Goal: Information Seeking & Learning: Learn about a topic

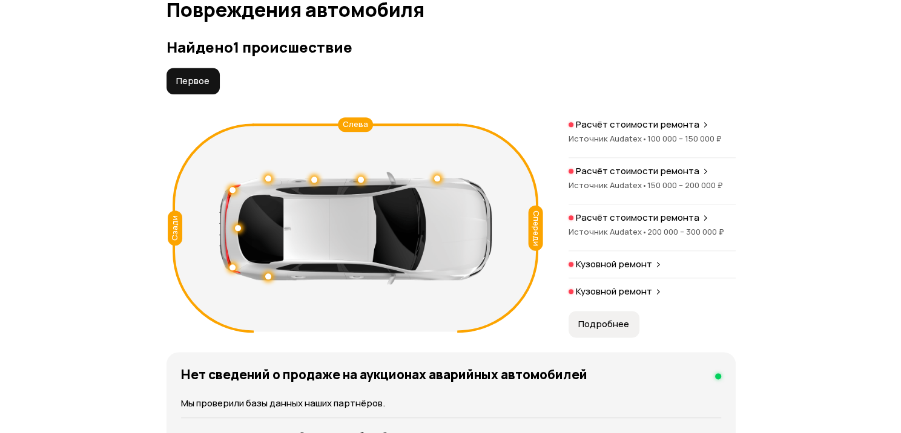
scroll to position [1367, 0]
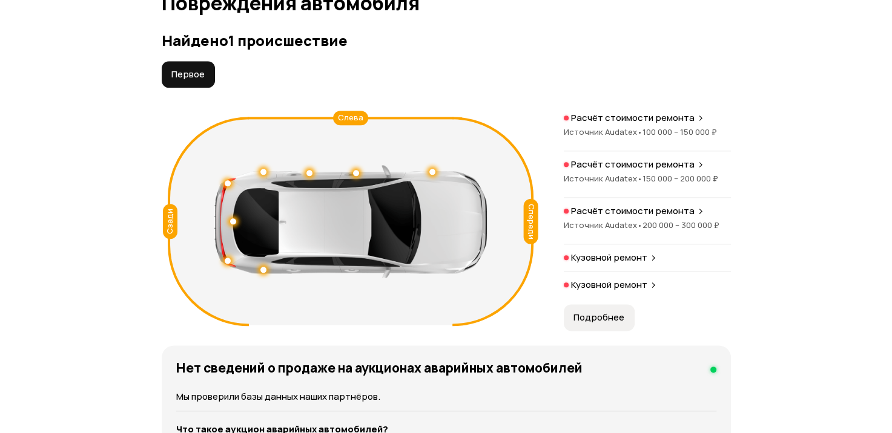
click at [594, 324] on span "Подробнее" at bounding box center [598, 318] width 51 height 12
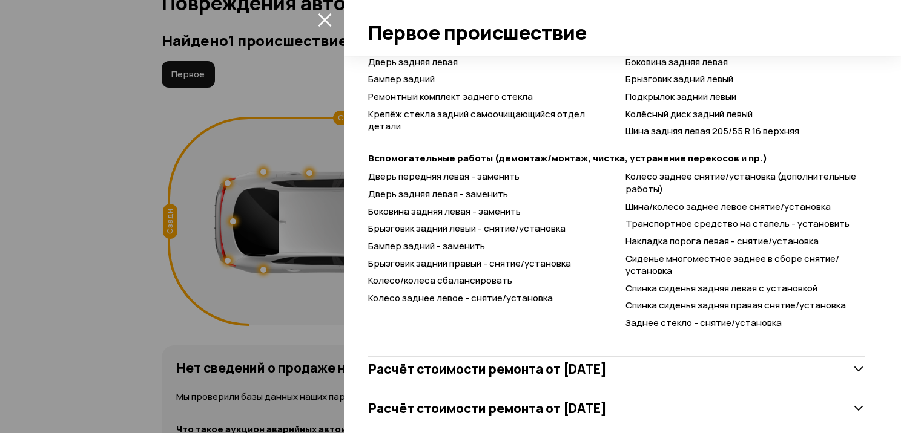
scroll to position [794, 0]
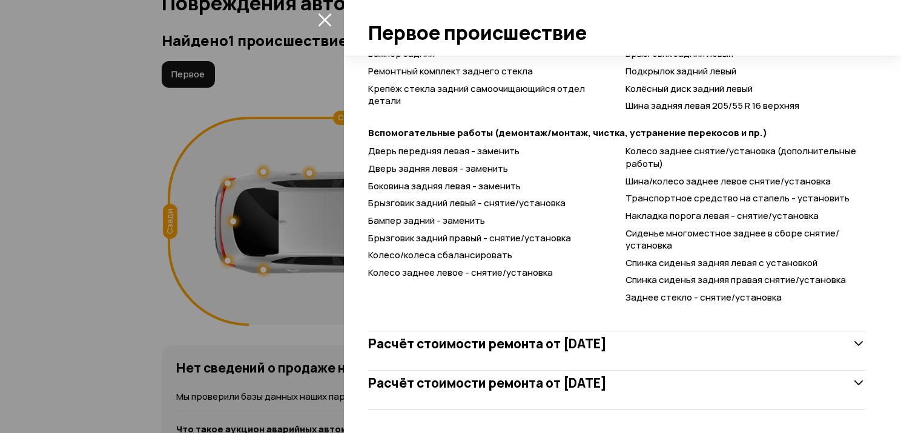
click at [852, 340] on icon at bounding box center [858, 344] width 12 height 12
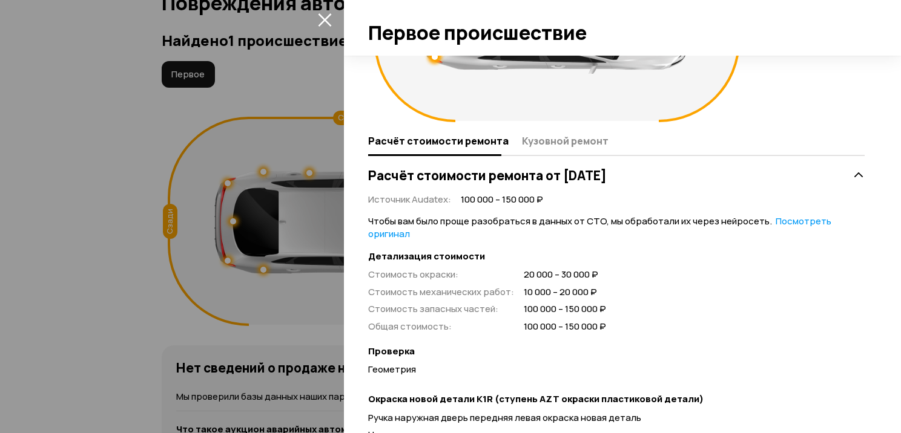
scroll to position [143, 0]
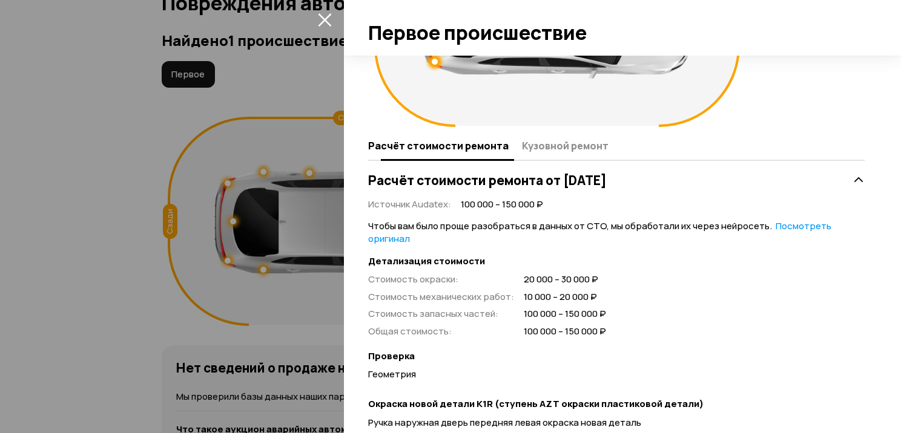
click at [529, 143] on span "Кузовной ремонт" at bounding box center [565, 146] width 87 height 12
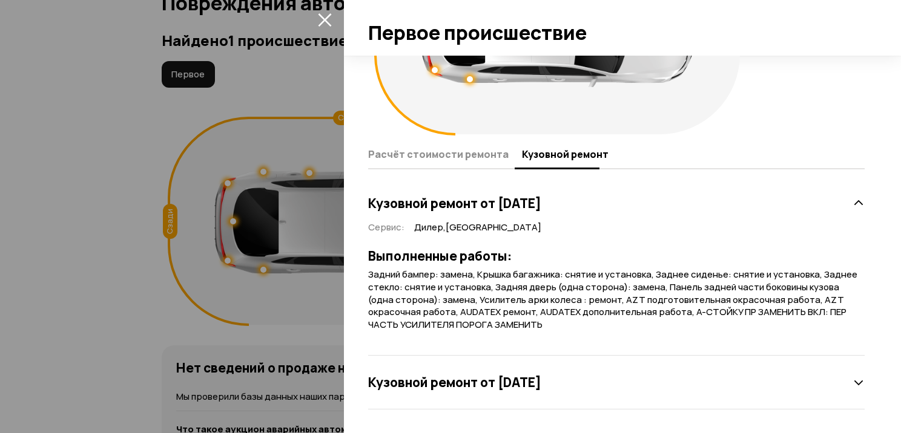
click at [852, 387] on icon at bounding box center [858, 383] width 12 height 12
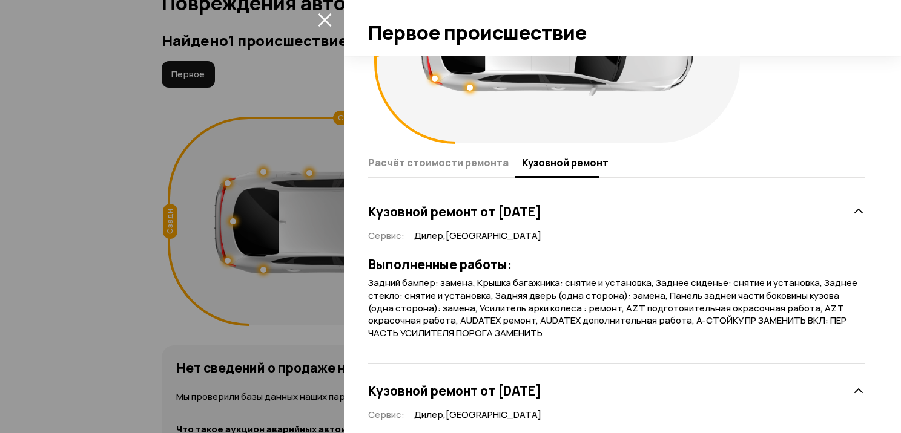
scroll to position [8, 0]
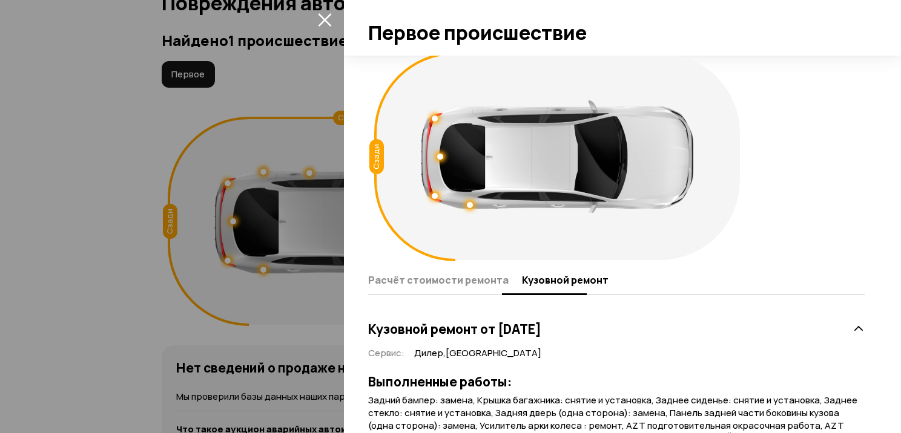
click at [439, 276] on span "Расчёт стоимости ремонта" at bounding box center [438, 280] width 140 height 12
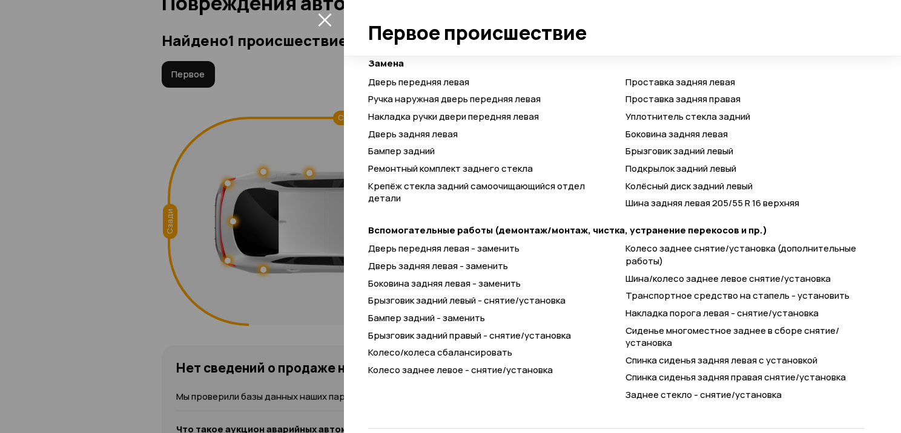
scroll to position [698, 0]
click at [76, 180] on div at bounding box center [450, 216] width 901 height 433
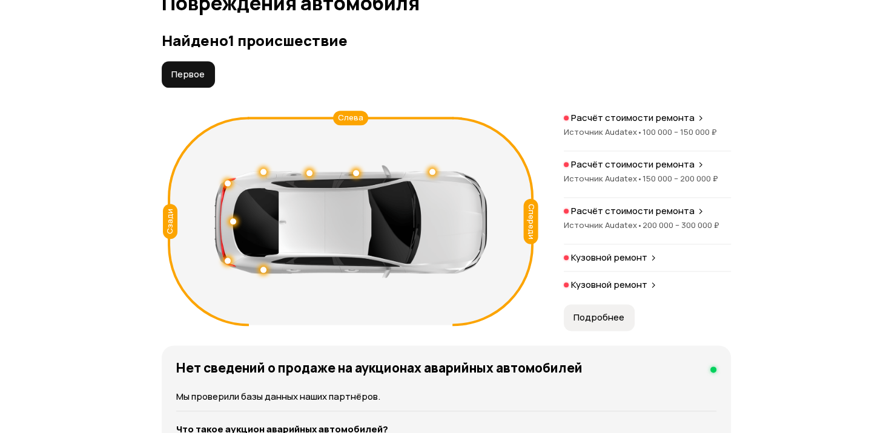
click at [688, 124] on p "Расчёт стоимости ремонта" at bounding box center [632, 118] width 123 height 12
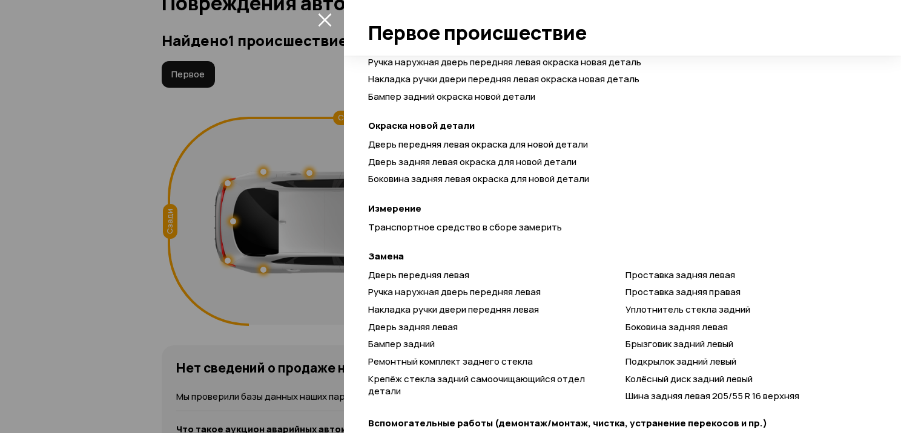
scroll to position [0, 0]
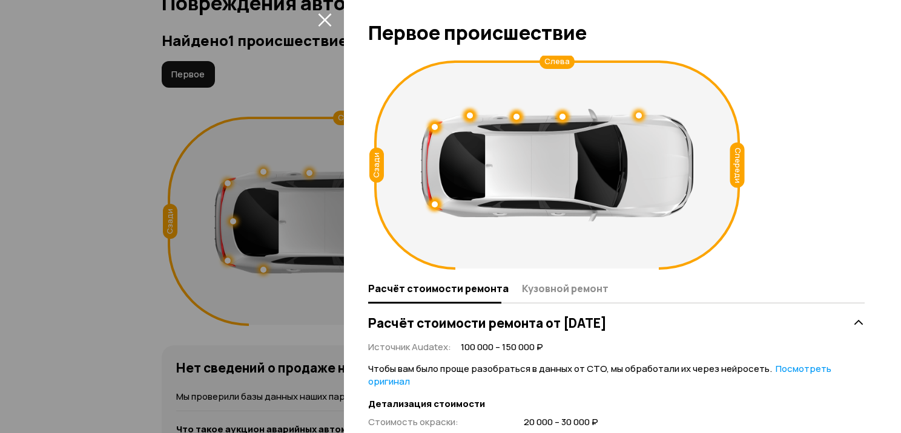
click at [119, 145] on div at bounding box center [450, 216] width 901 height 433
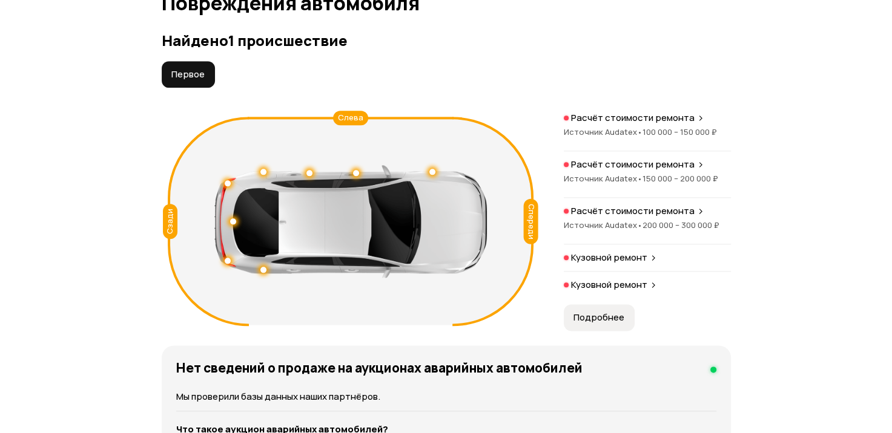
click at [699, 171] on div "Расчёт стоимости ремонта" at bounding box center [647, 165] width 167 height 12
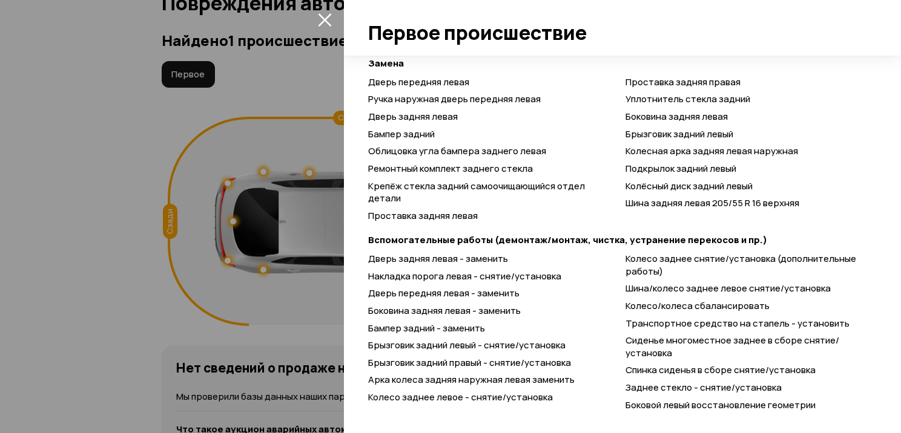
scroll to position [806, 0]
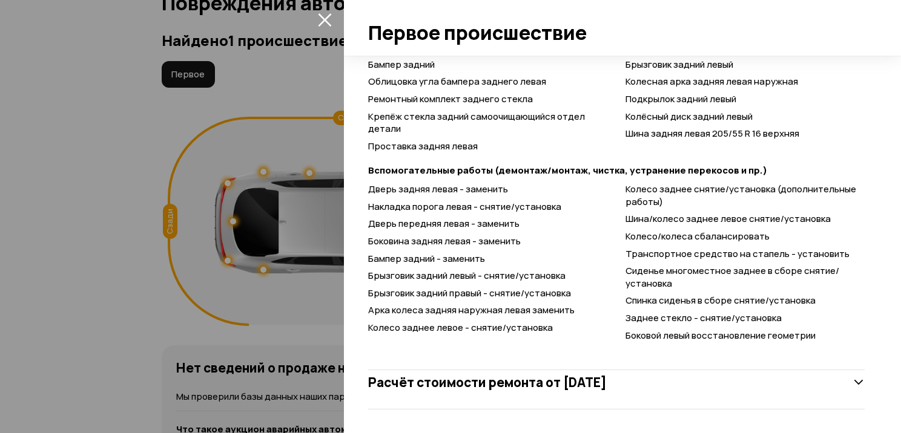
click at [852, 386] on icon at bounding box center [858, 383] width 12 height 12
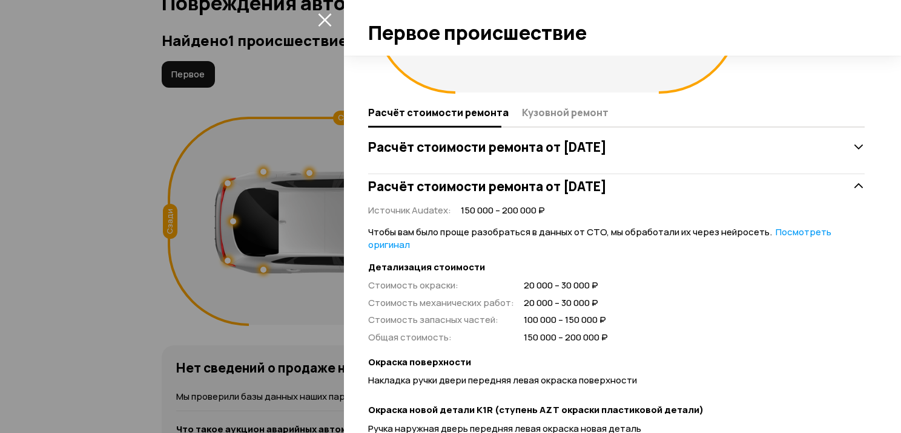
scroll to position [168, 0]
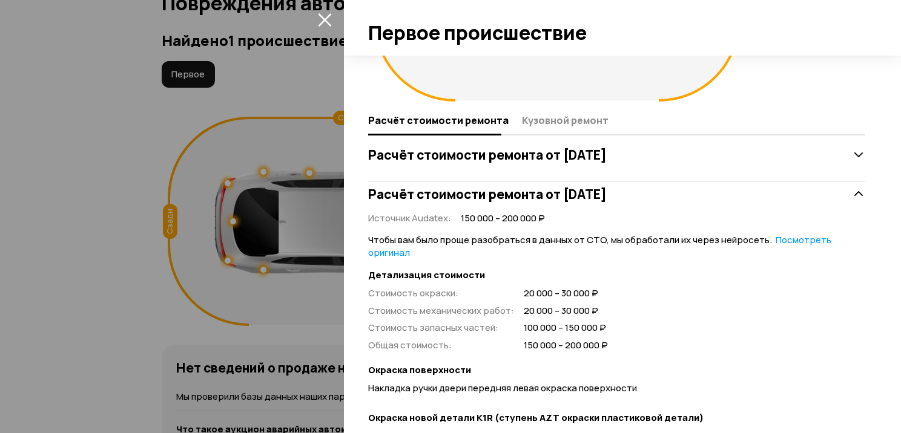
click at [852, 154] on icon at bounding box center [858, 155] width 12 height 12
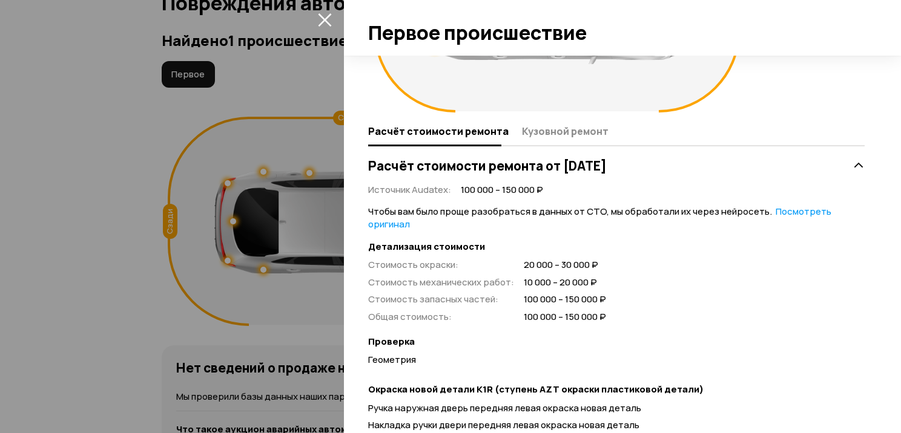
scroll to position [306, 0]
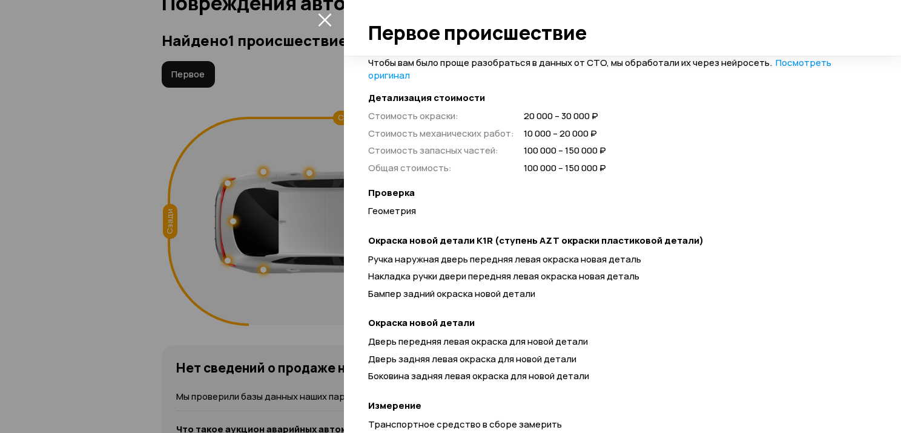
click at [887, 136] on div "Спереди Сзади Слева Расчёт стоимости ремонта Кузовной ремонт Расчёт стоимости р…" at bounding box center [622, 245] width 557 height 378
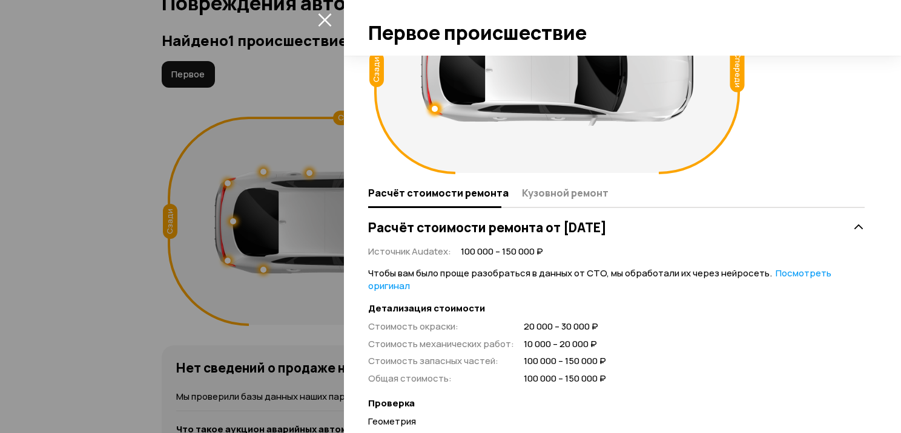
scroll to position [92, 0]
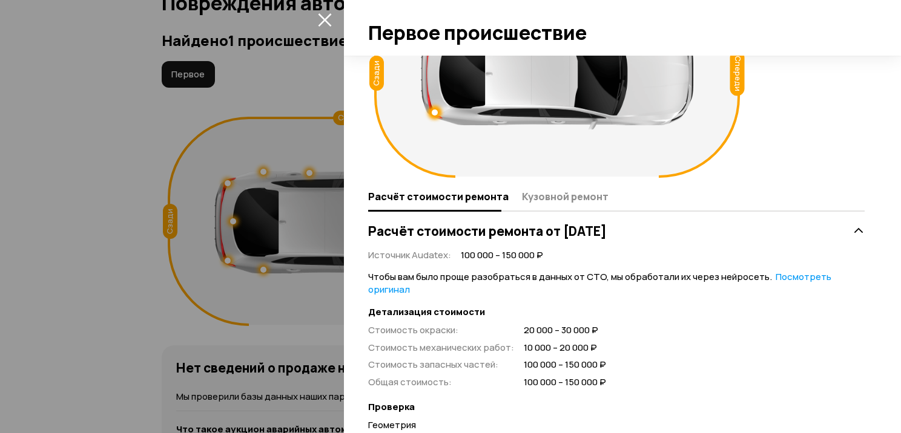
click at [852, 229] on icon at bounding box center [858, 231] width 12 height 12
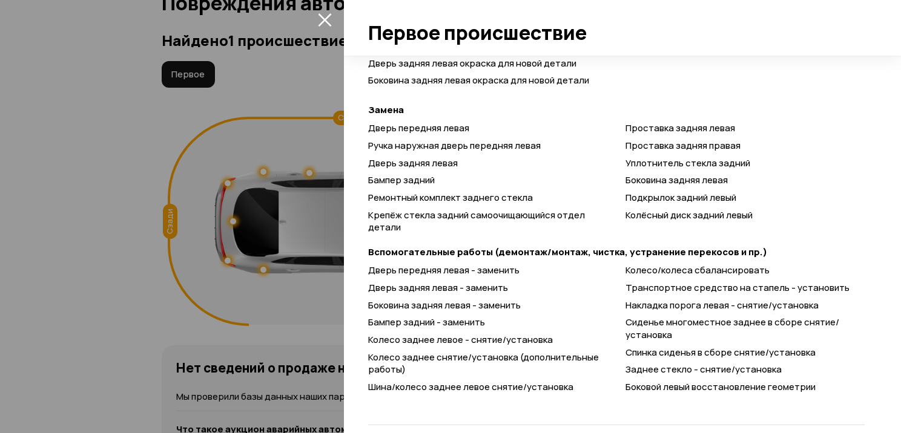
scroll to position [1514, 0]
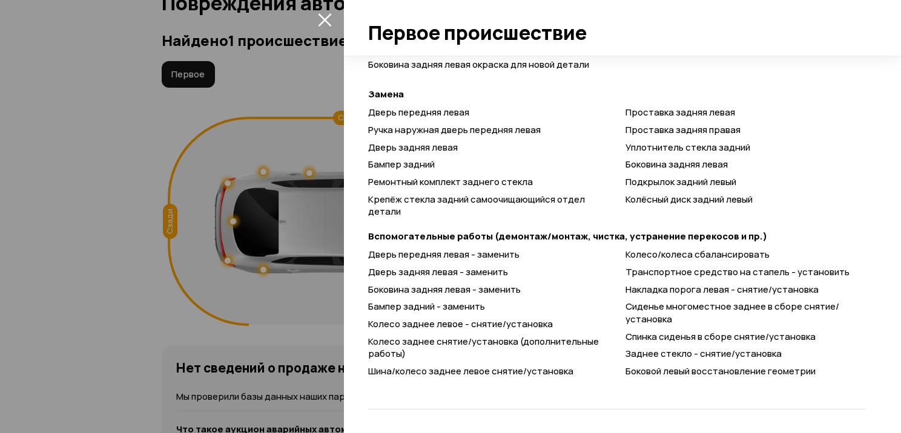
click at [90, 166] on div at bounding box center [450, 216] width 901 height 433
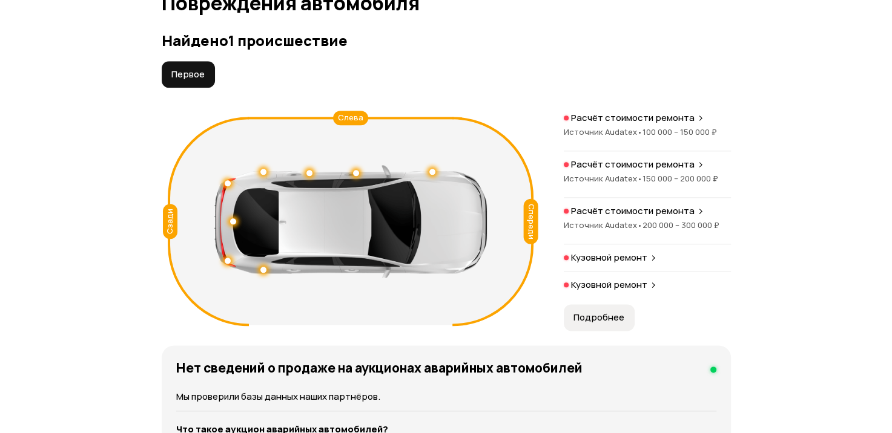
drag, startPoint x: 182, startPoint y: 99, endPoint x: 283, endPoint y: 93, distance: 100.6
click at [283, 88] on div "Первое" at bounding box center [446, 74] width 569 height 27
drag, startPoint x: 191, startPoint y: 98, endPoint x: 354, endPoint y: 107, distance: 163.1
click at [354, 88] on div "Первое" at bounding box center [446, 74] width 569 height 27
click at [355, 125] on div "Слева" at bounding box center [350, 118] width 35 height 15
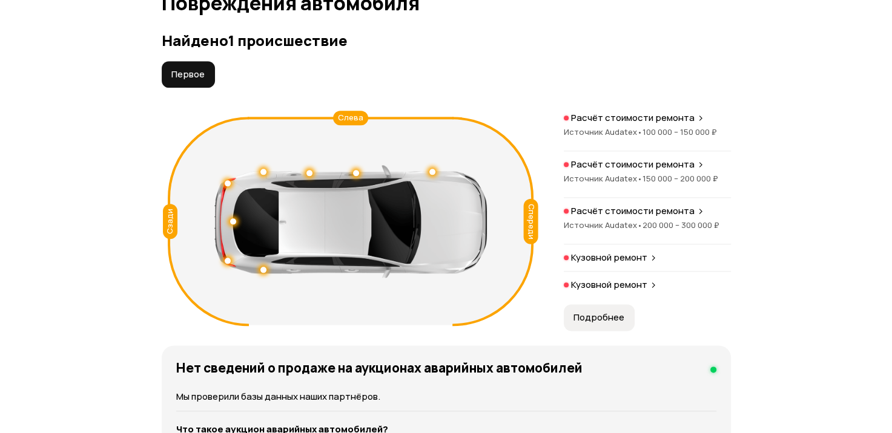
click at [607, 264] on p "Кузовной ремонт" at bounding box center [609, 258] width 76 height 12
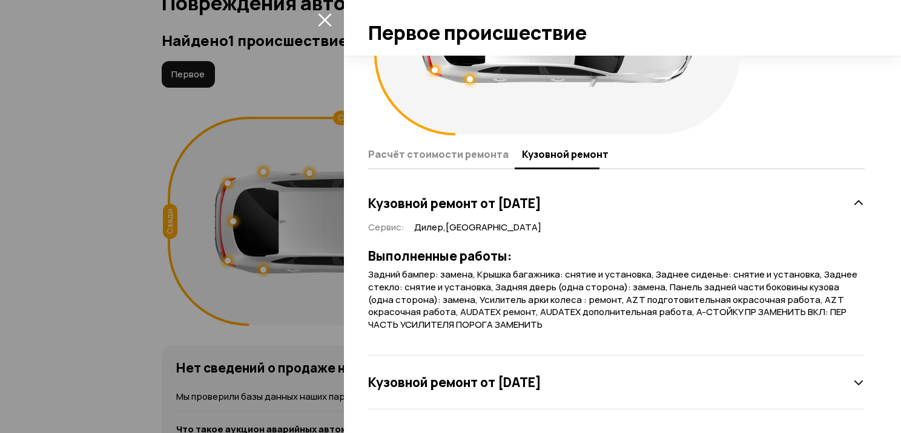
scroll to position [15, 0]
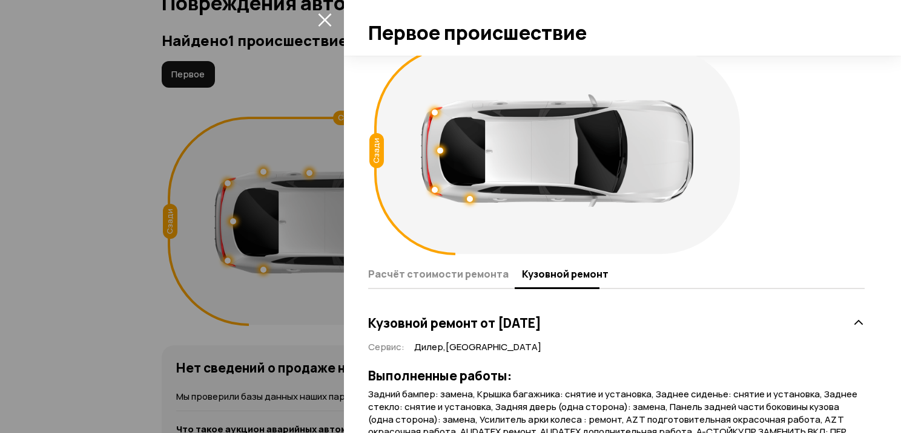
click at [131, 141] on div at bounding box center [450, 216] width 901 height 433
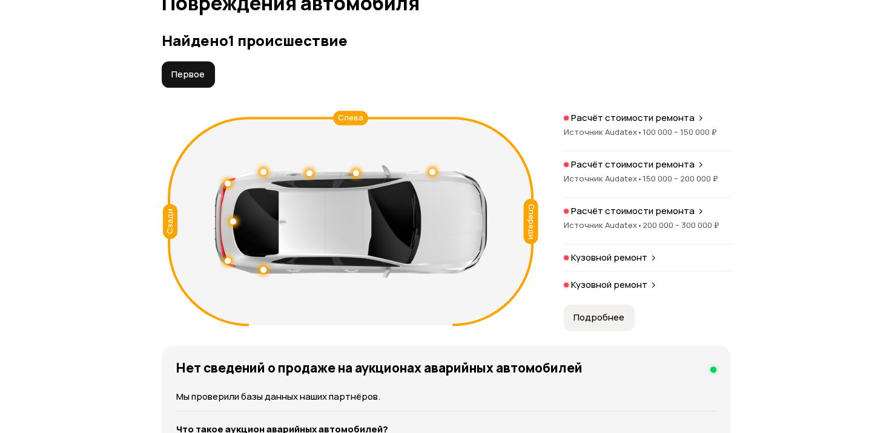
click at [628, 291] on p "Кузовной ремонт" at bounding box center [609, 285] width 76 height 12
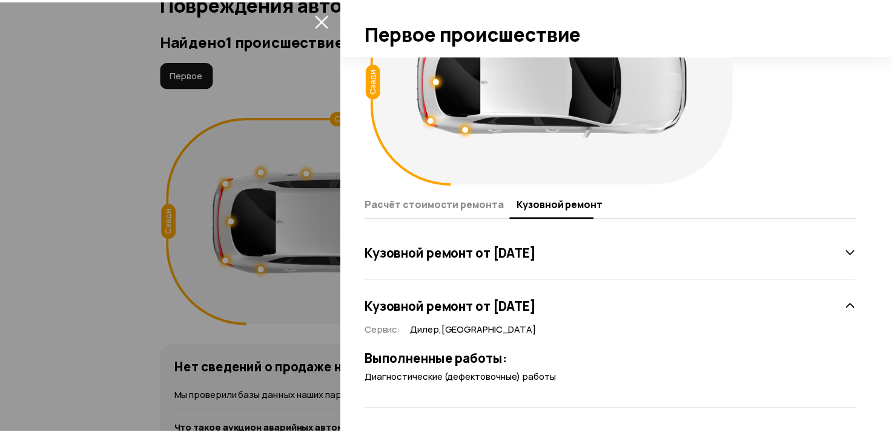
scroll to position [0, 0]
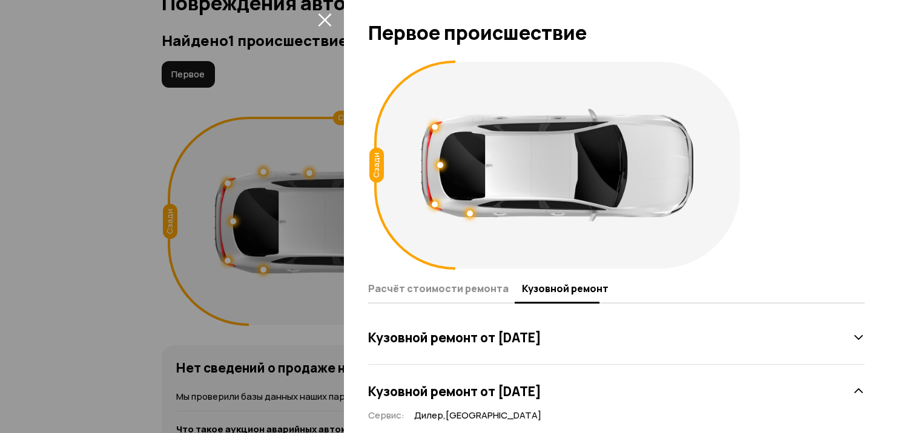
click at [119, 133] on div at bounding box center [450, 216] width 901 height 433
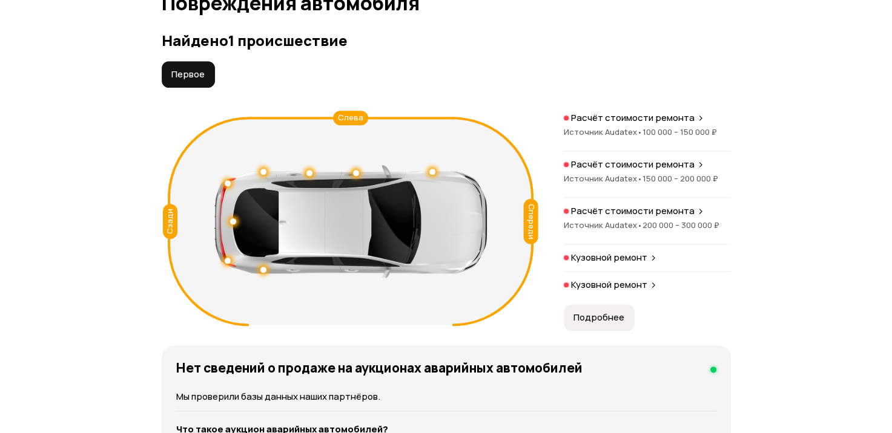
click at [609, 324] on span "Подробнее" at bounding box center [598, 318] width 51 height 12
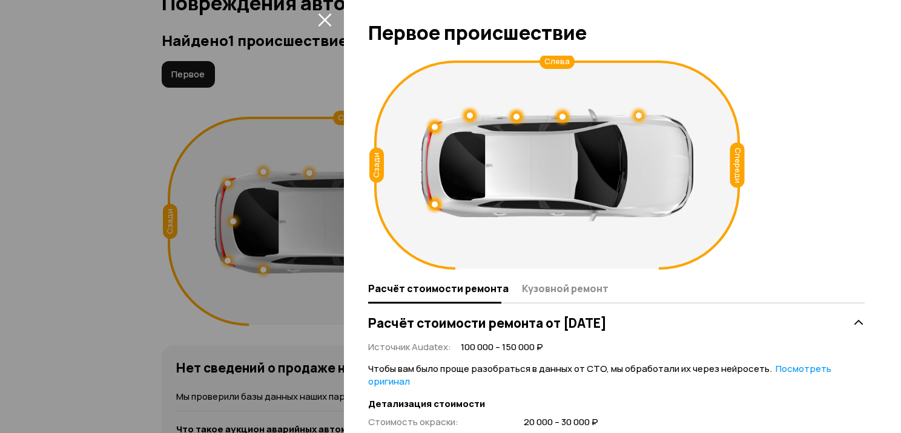
click at [61, 77] on div at bounding box center [450, 216] width 901 height 433
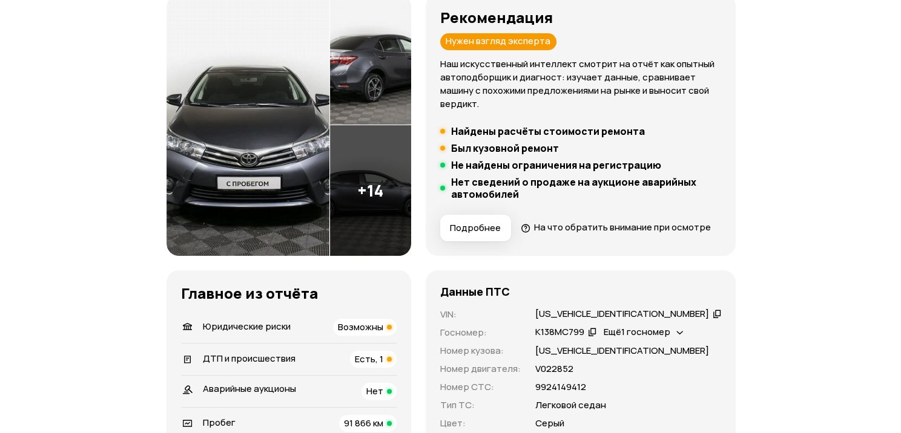
scroll to position [45, 0]
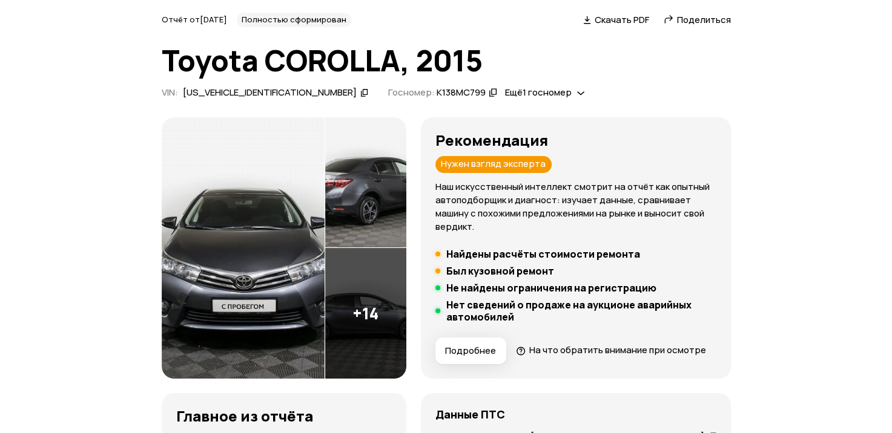
click at [549, 357] on div "На что обратить внимание при осмотре" at bounding box center [617, 350] width 177 height 13
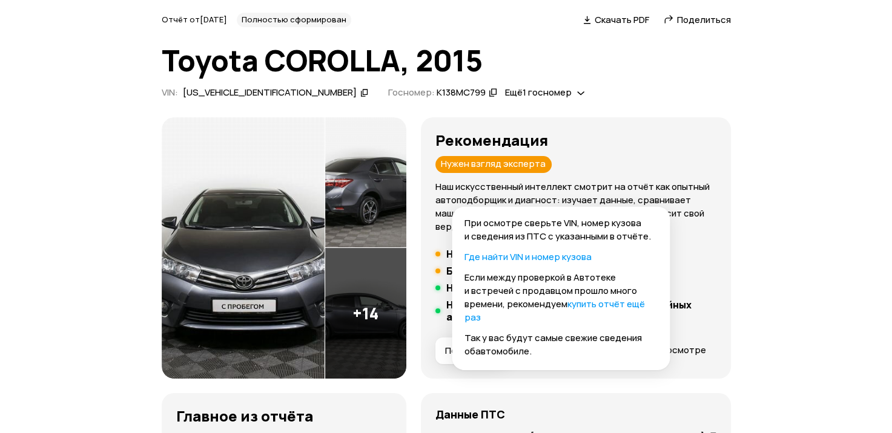
click at [255, 269] on img at bounding box center [243, 248] width 163 height 262
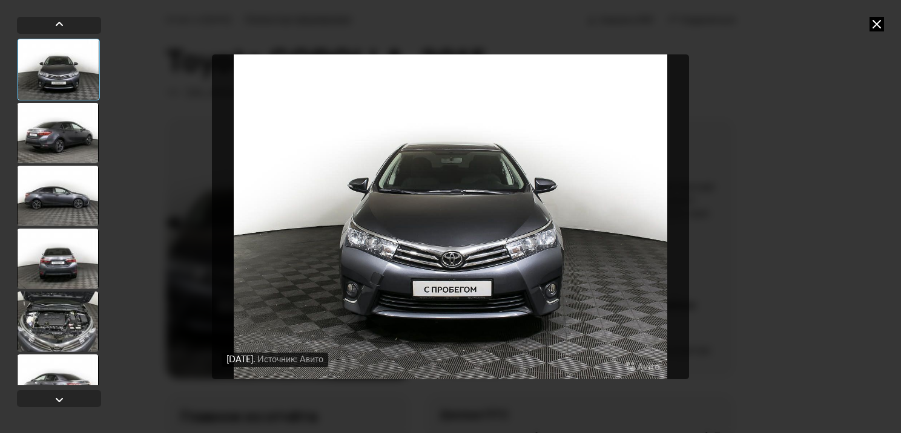
click at [67, 145] on div at bounding box center [58, 133] width 82 height 61
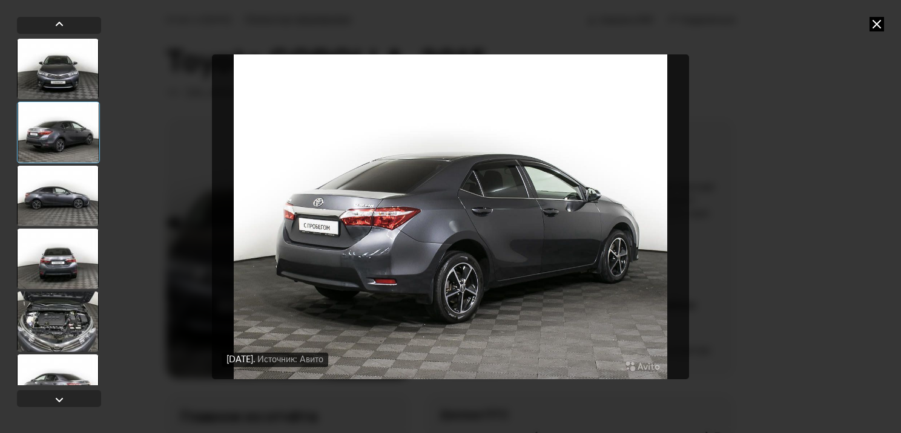
click at [58, 192] on div at bounding box center [58, 196] width 82 height 61
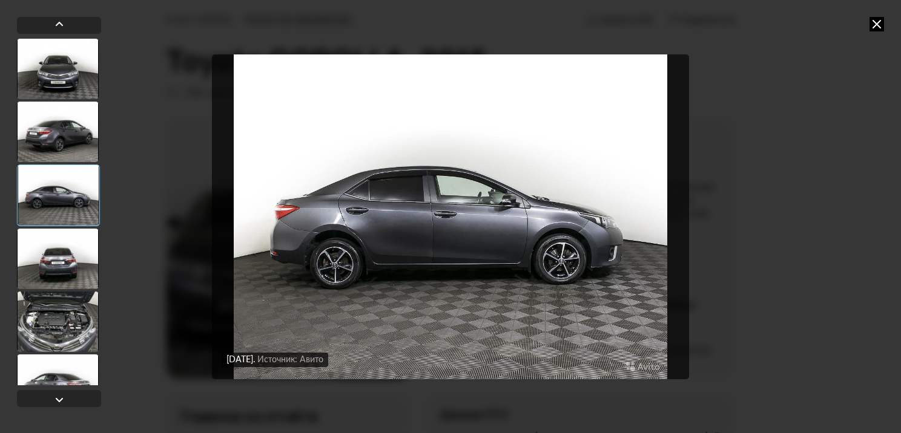
click at [59, 257] on div at bounding box center [58, 259] width 82 height 61
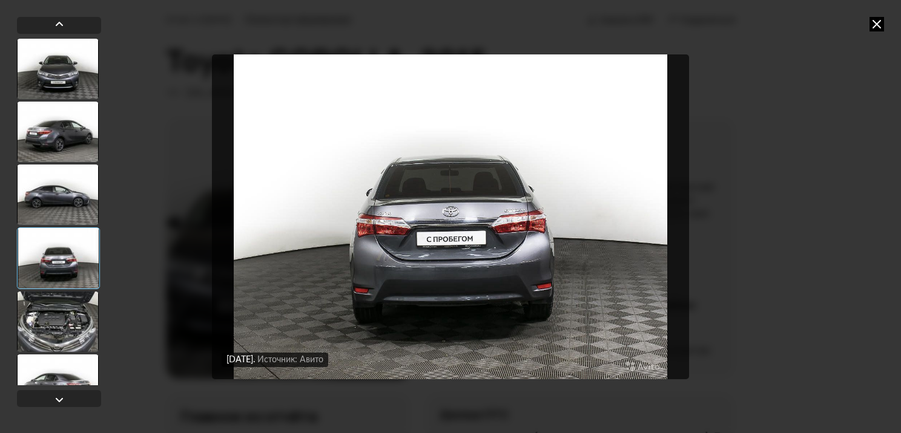
click at [54, 310] on div at bounding box center [58, 322] width 82 height 61
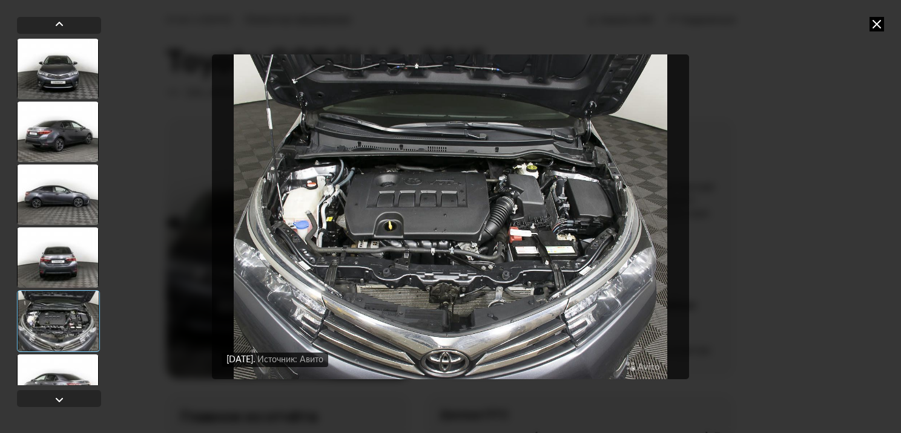
click at [56, 374] on div at bounding box center [58, 385] width 82 height 61
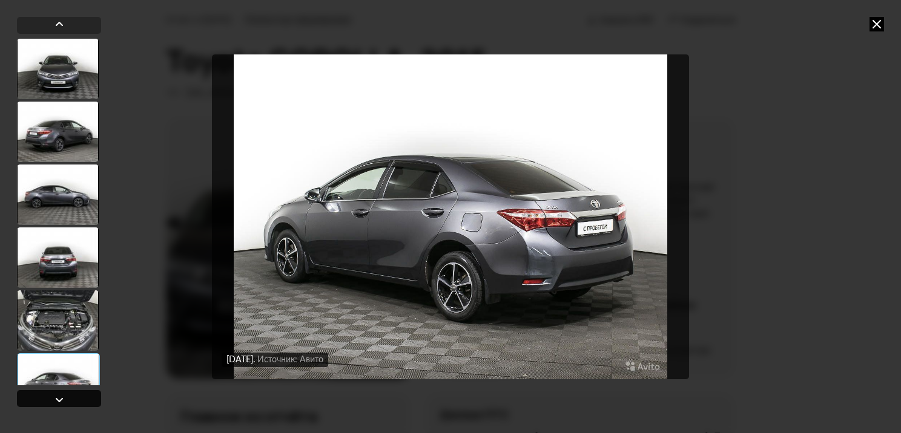
click at [58, 397] on div at bounding box center [59, 400] width 15 height 15
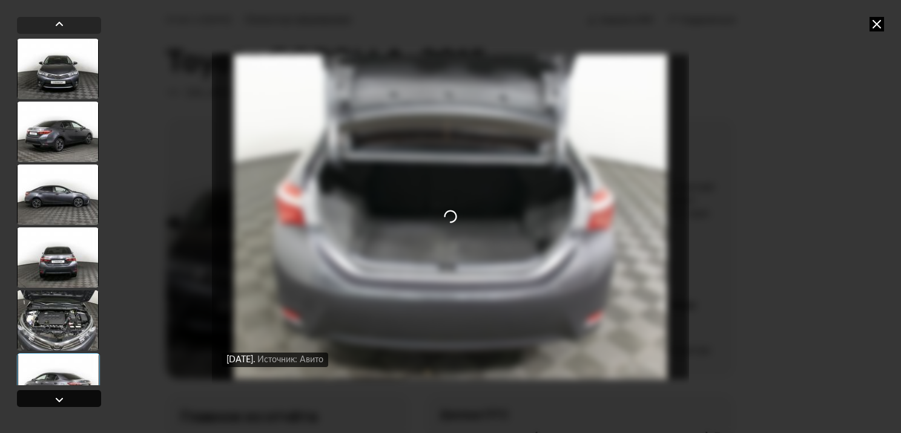
click at [58, 397] on div at bounding box center [59, 400] width 15 height 15
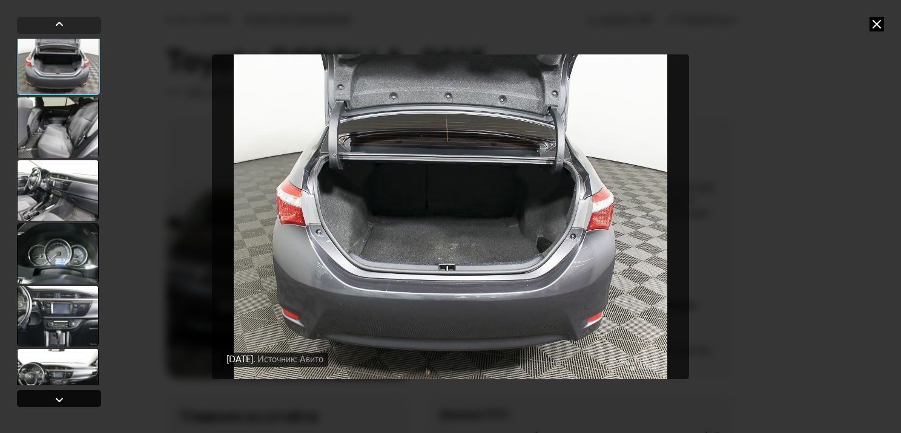
scroll to position [383, 0]
click at [58, 397] on div at bounding box center [59, 400] width 15 height 15
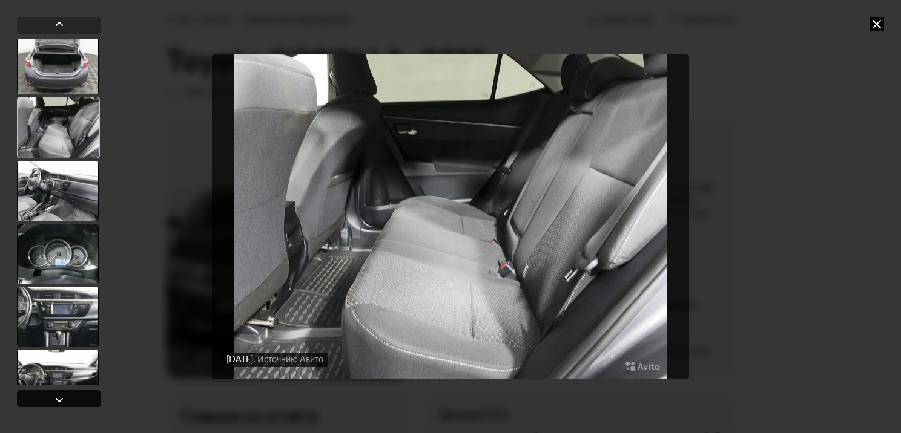
click at [58, 397] on div at bounding box center [59, 400] width 15 height 15
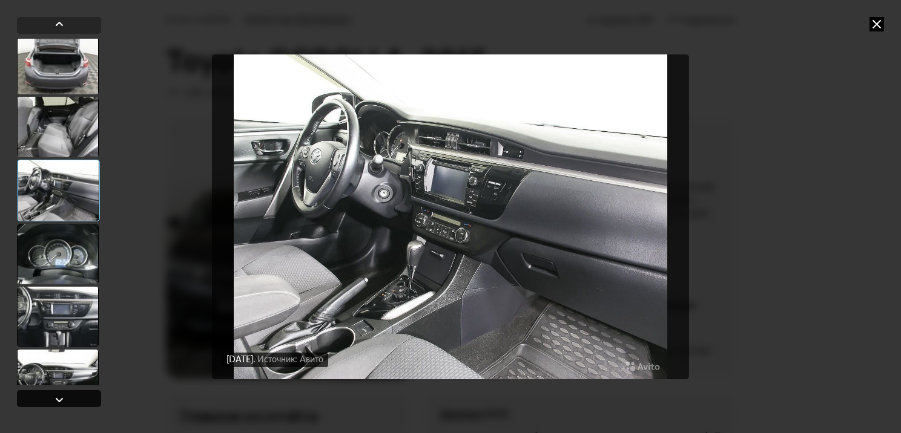
click at [58, 397] on div at bounding box center [59, 400] width 15 height 15
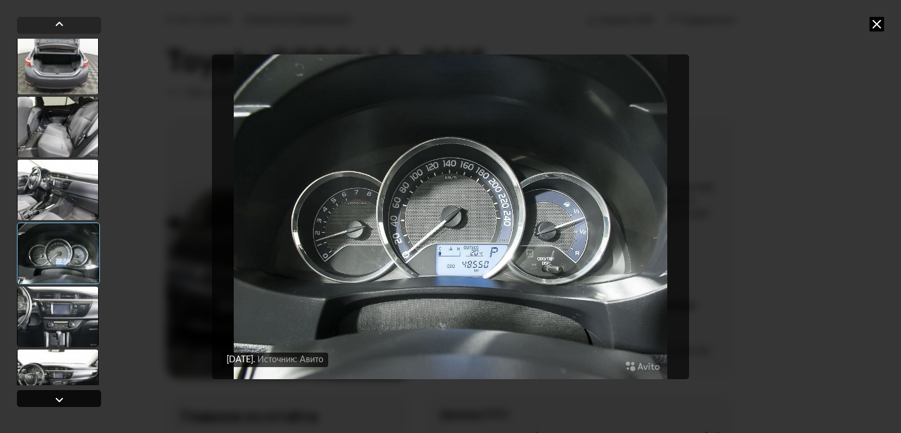
click at [58, 397] on div at bounding box center [59, 400] width 15 height 15
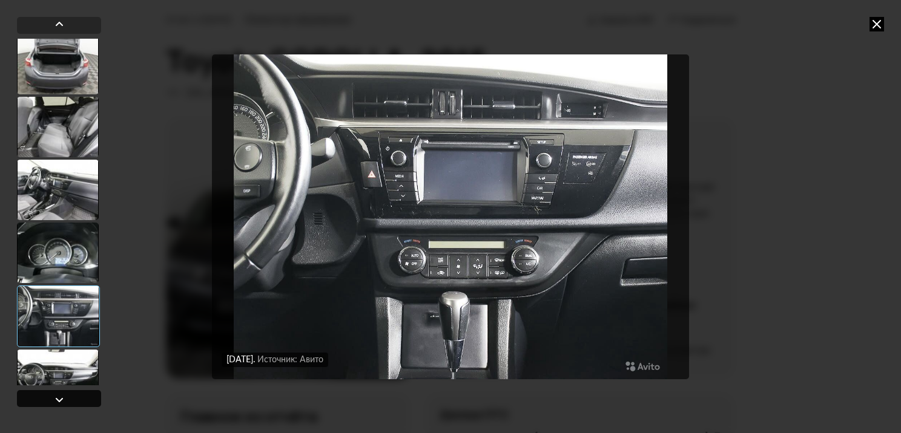
click at [58, 397] on div at bounding box center [59, 400] width 15 height 15
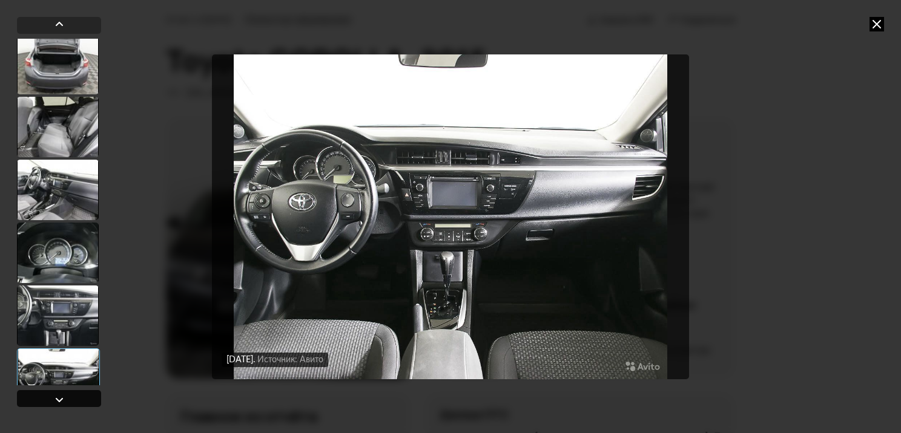
click at [58, 397] on div at bounding box center [59, 400] width 15 height 15
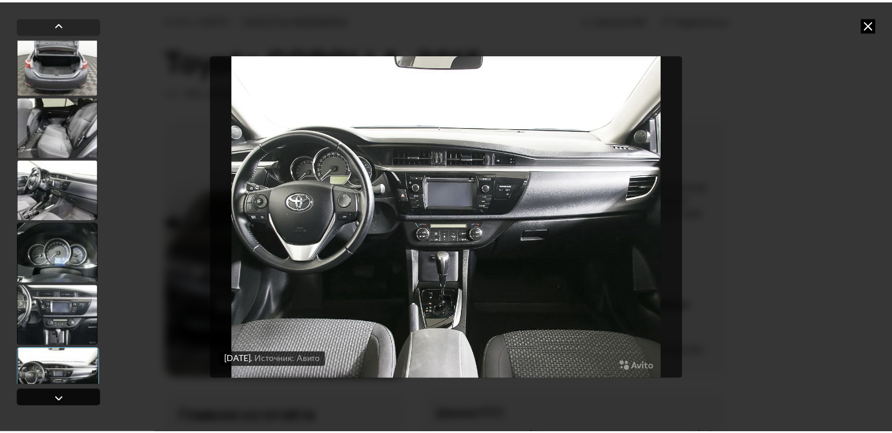
scroll to position [724, 0]
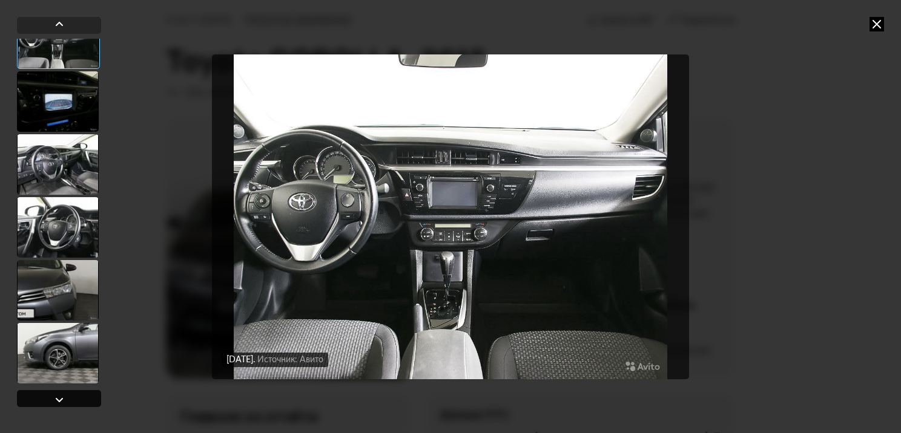
click at [58, 397] on div at bounding box center [59, 400] width 15 height 15
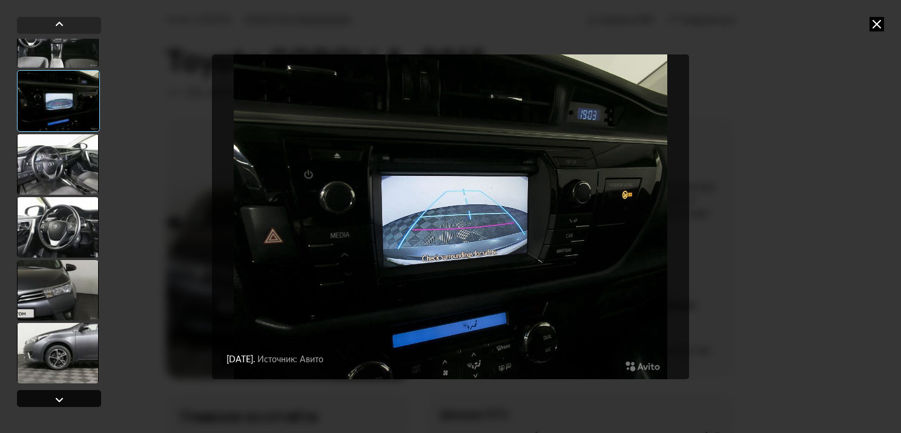
click at [58, 397] on div at bounding box center [59, 400] width 15 height 15
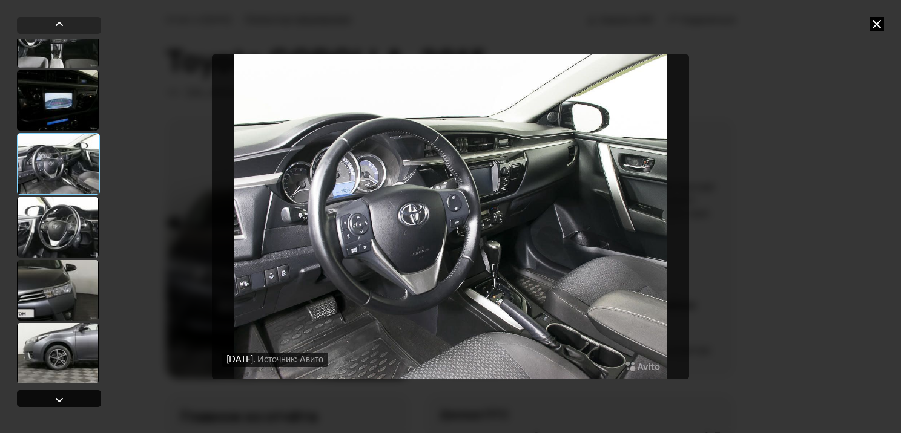
click at [58, 397] on div at bounding box center [59, 400] width 15 height 15
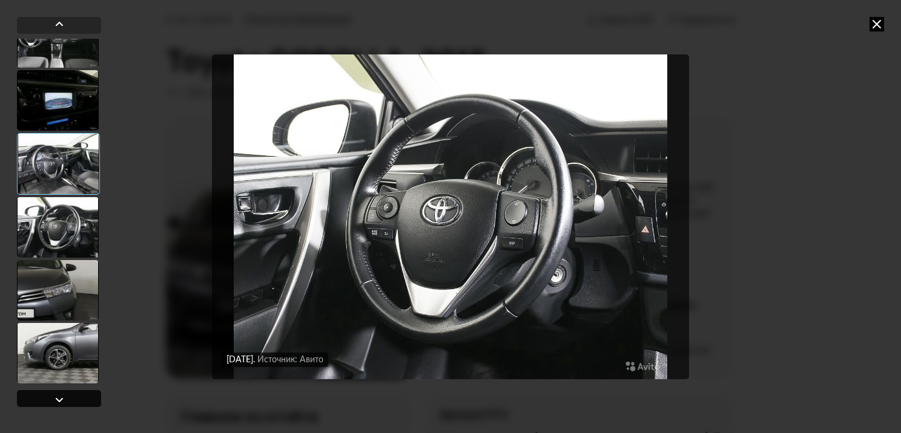
click at [58, 397] on div at bounding box center [59, 400] width 15 height 15
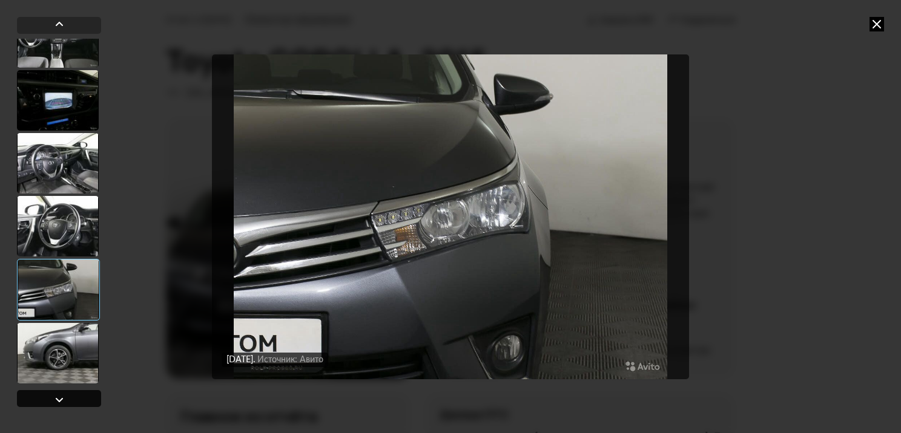
click at [58, 397] on div at bounding box center [59, 400] width 15 height 15
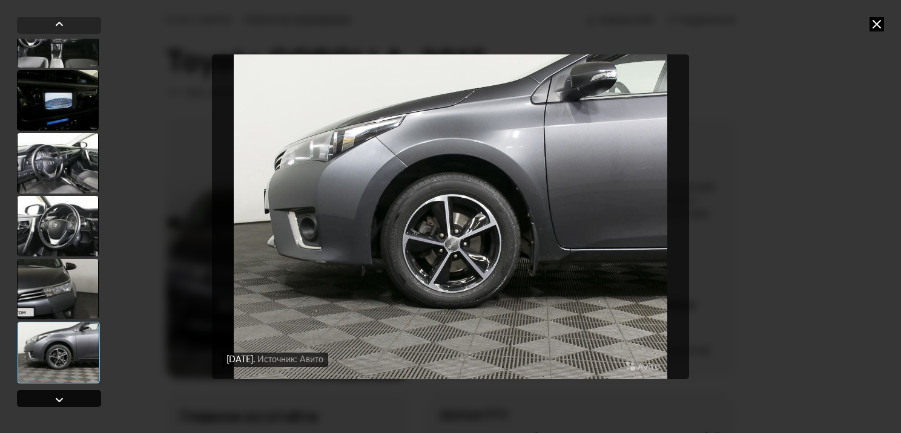
click at [58, 397] on div at bounding box center [59, 400] width 15 height 15
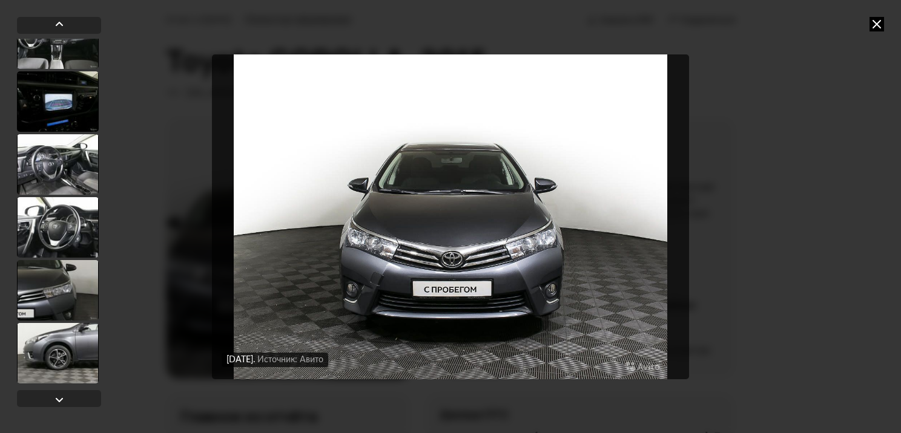
click at [876, 23] on icon at bounding box center [876, 24] width 15 height 15
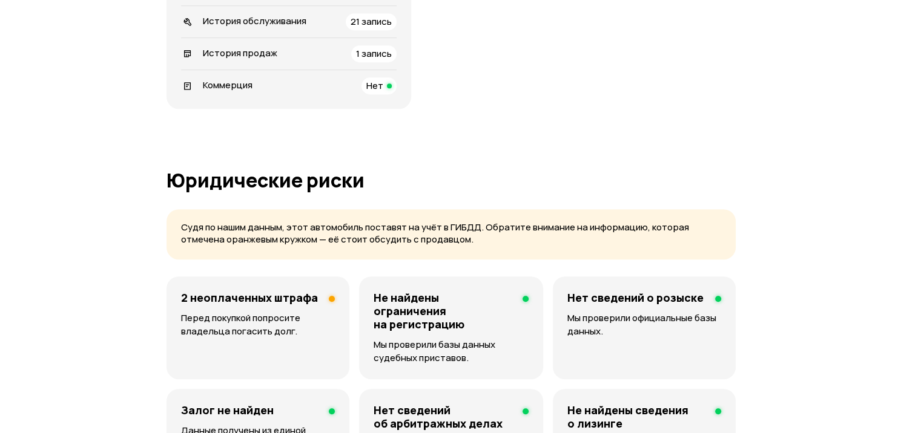
scroll to position [641, 0]
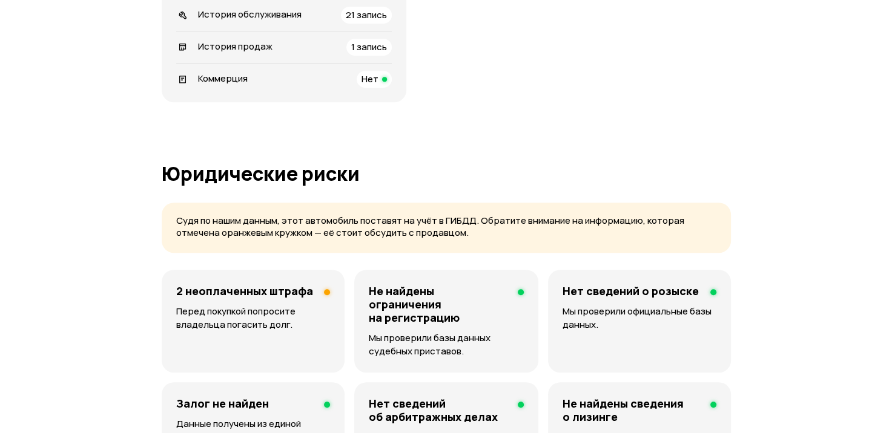
click at [257, 329] on p "Перед покупкой попросите владельца погасить долг." at bounding box center [253, 318] width 154 height 27
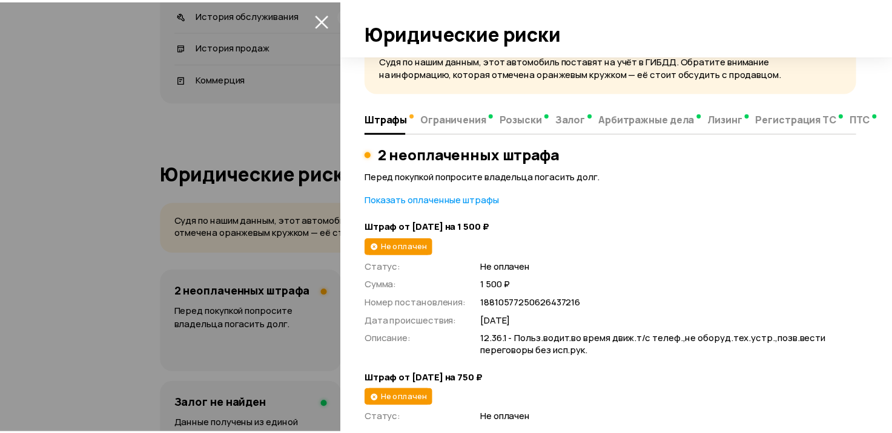
scroll to position [15, 0]
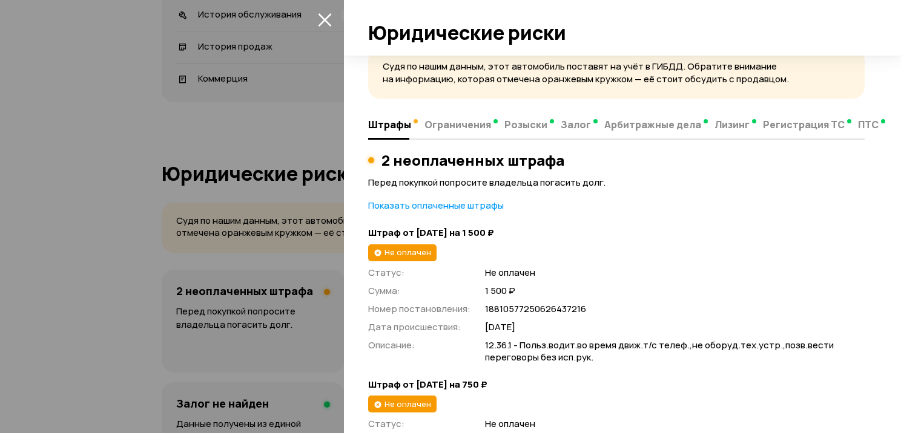
click at [99, 180] on div at bounding box center [450, 216] width 901 height 433
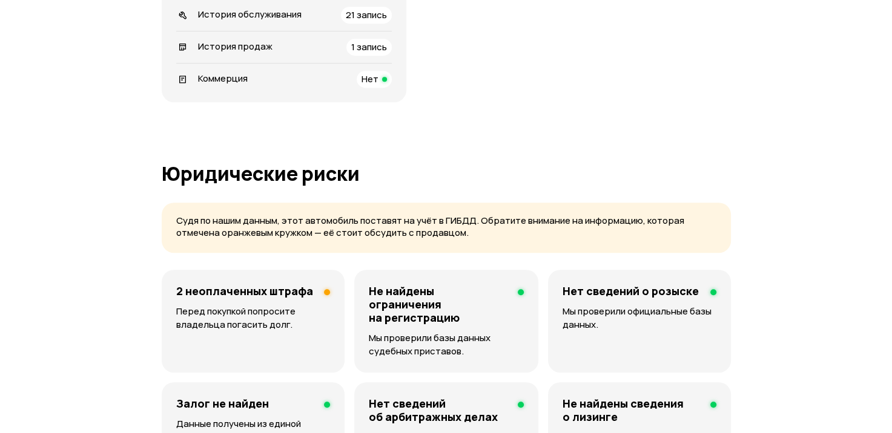
click at [378, 85] on span "Нет" at bounding box center [369, 79] width 17 height 13
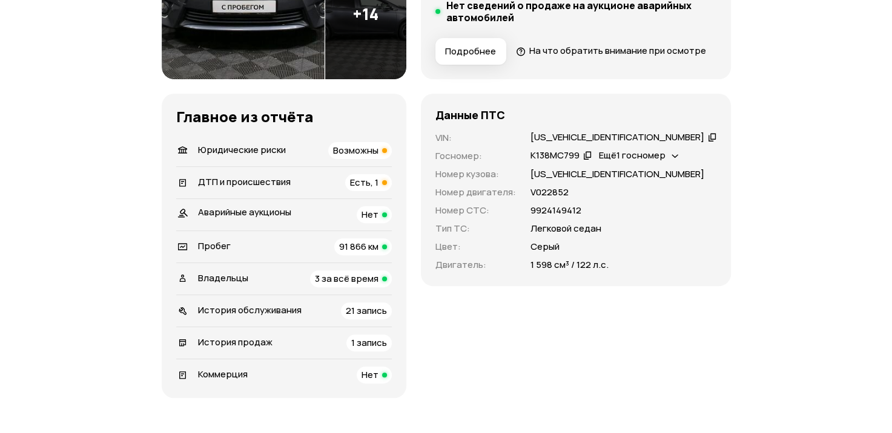
scroll to position [352, 0]
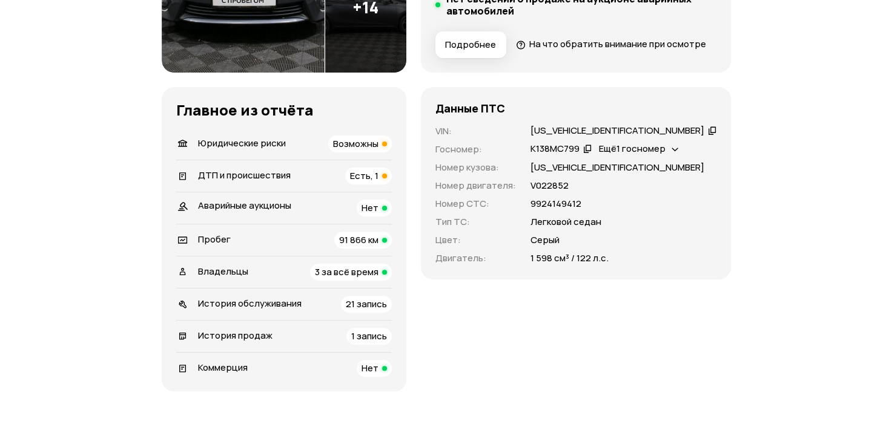
click at [378, 150] on span "Возможны" at bounding box center [355, 143] width 45 height 13
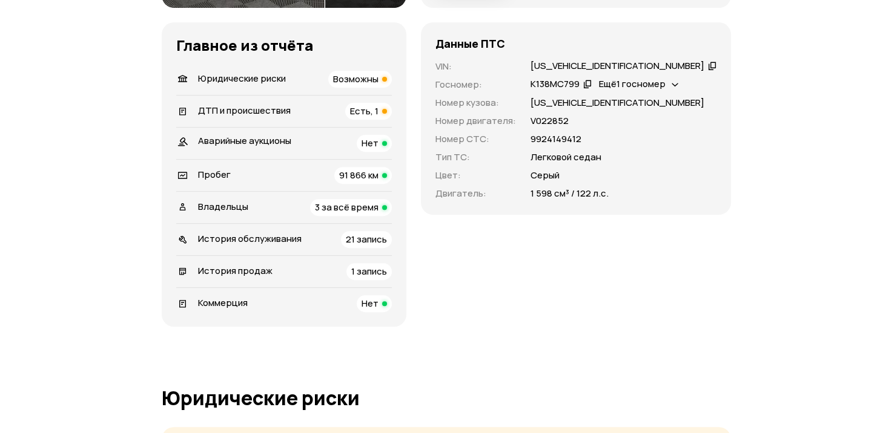
scroll to position [410, 0]
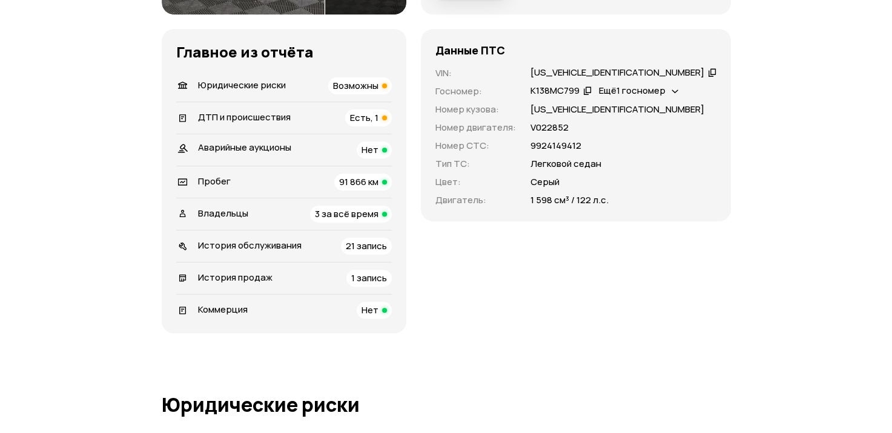
click at [378, 124] on span "Есть, 1" at bounding box center [364, 117] width 28 height 13
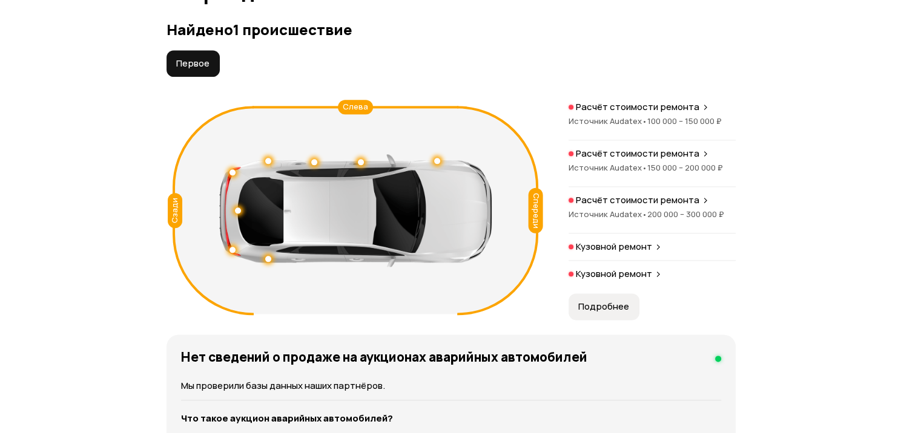
scroll to position [1380, 0]
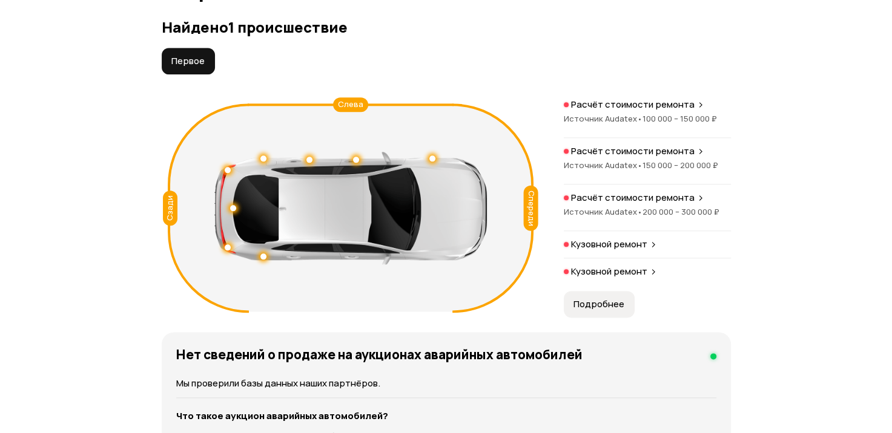
click at [683, 111] on p "Расчёт стоимости ремонта" at bounding box center [632, 105] width 123 height 12
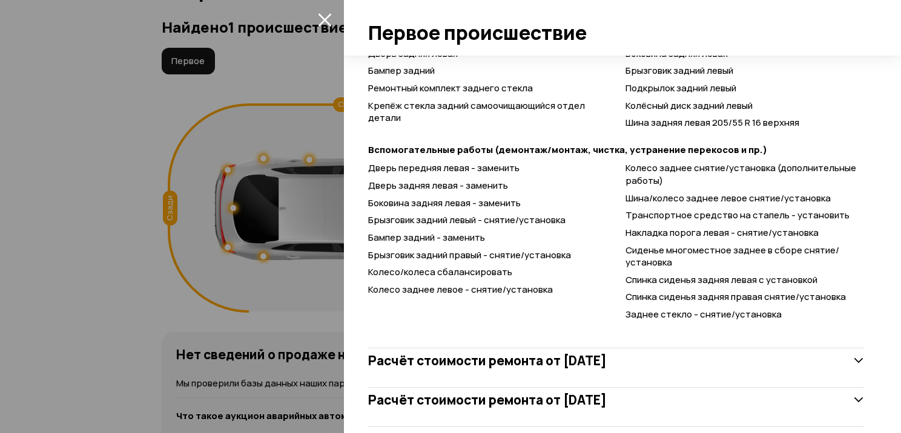
scroll to position [794, 0]
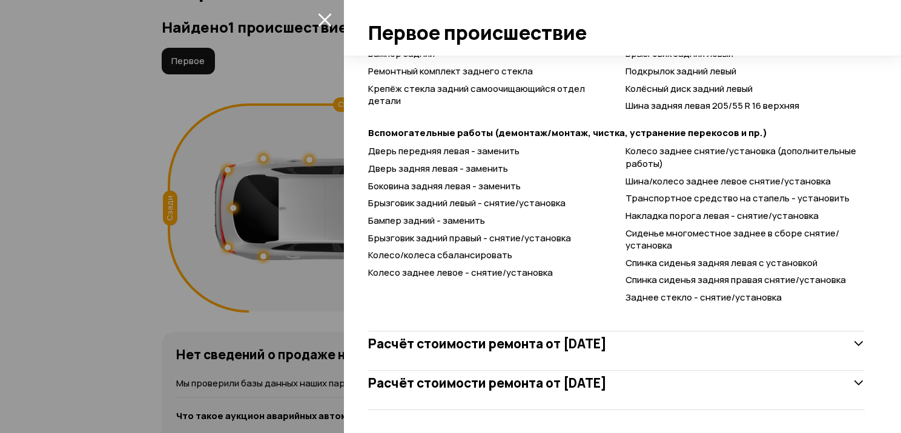
click at [852, 339] on icon at bounding box center [858, 344] width 12 height 12
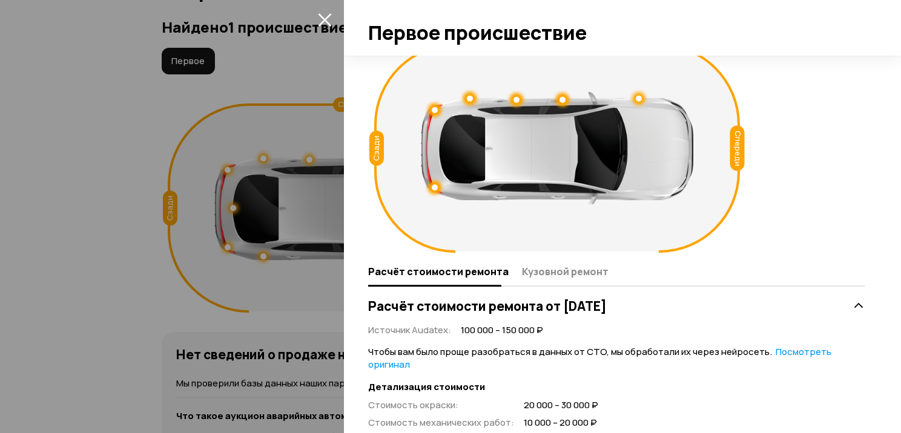
scroll to position [10, 0]
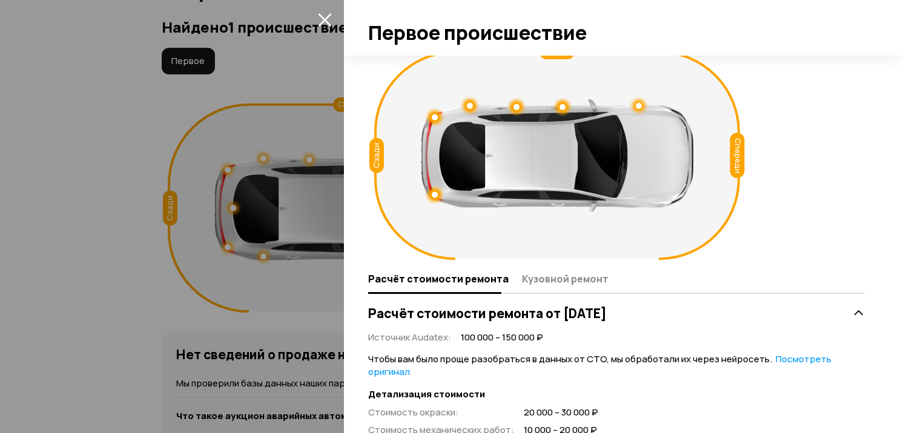
click at [324, 13] on icon "закрыть" at bounding box center [325, 20] width 14 height 14
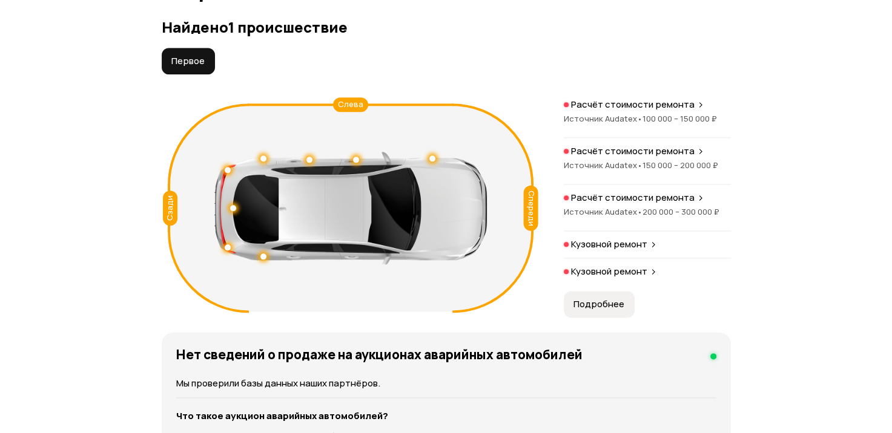
click at [652, 111] on p "Расчёт стоимости ремонта" at bounding box center [632, 105] width 123 height 12
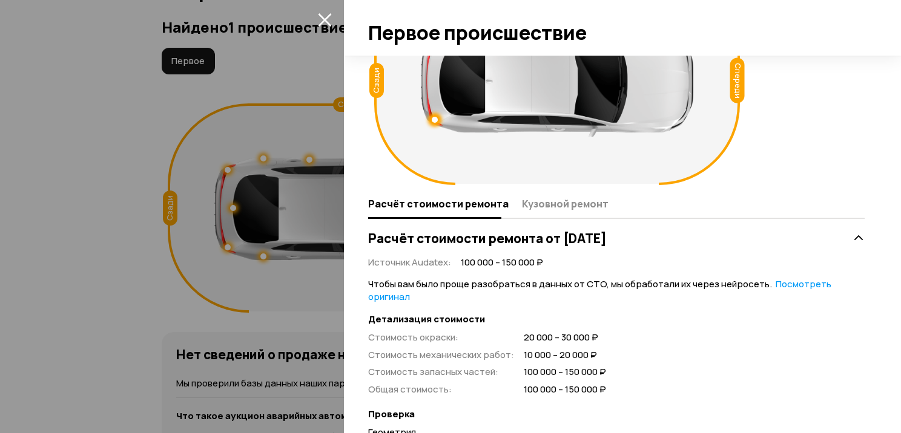
scroll to position [105, 0]
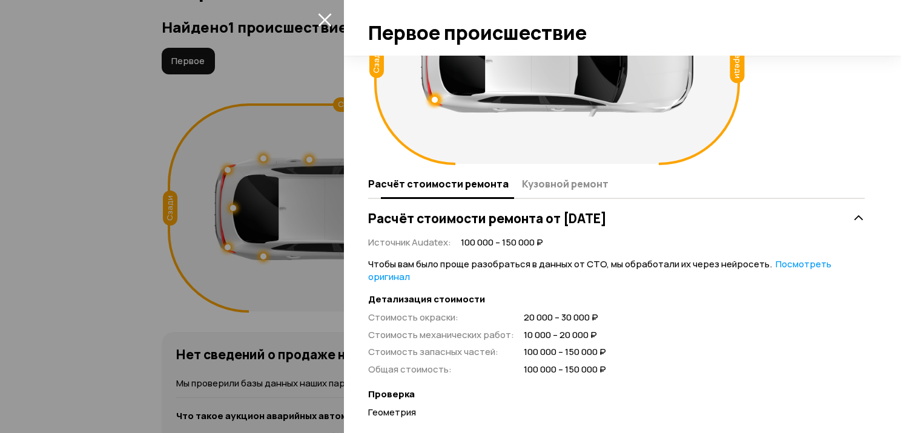
click at [554, 184] on span "Кузовной ремонт" at bounding box center [565, 184] width 87 height 12
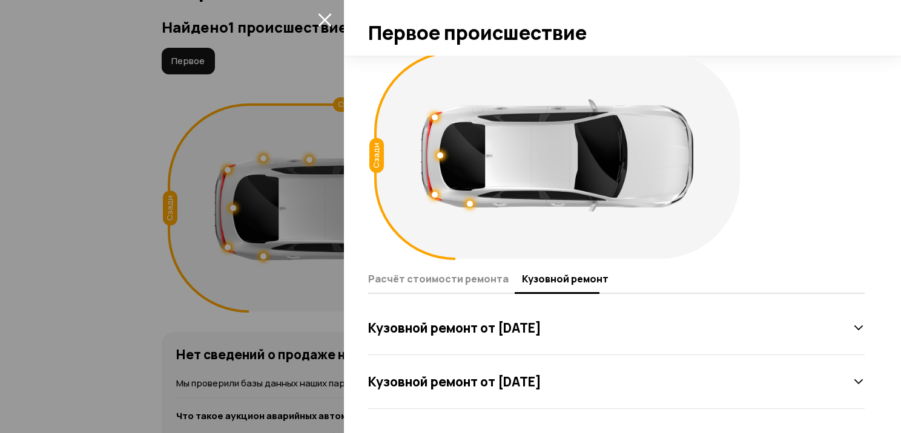
scroll to position [9, 0]
click at [439, 278] on span "Расчёт стоимости ремонта" at bounding box center [438, 280] width 140 height 12
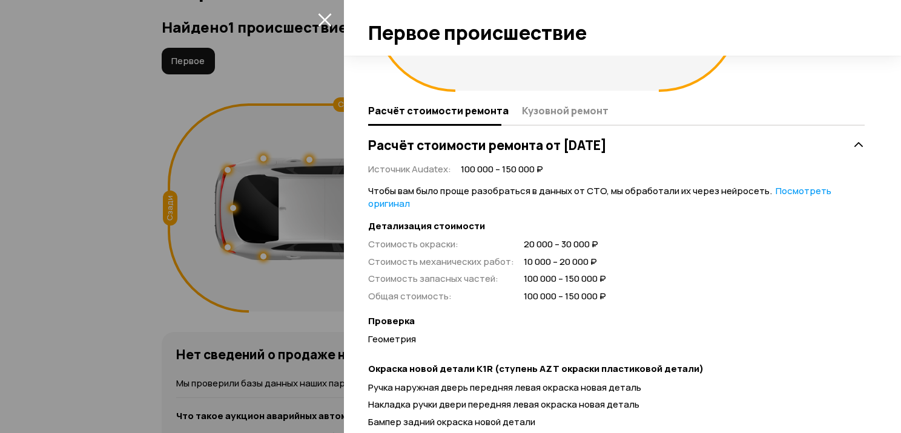
scroll to position [184, 0]
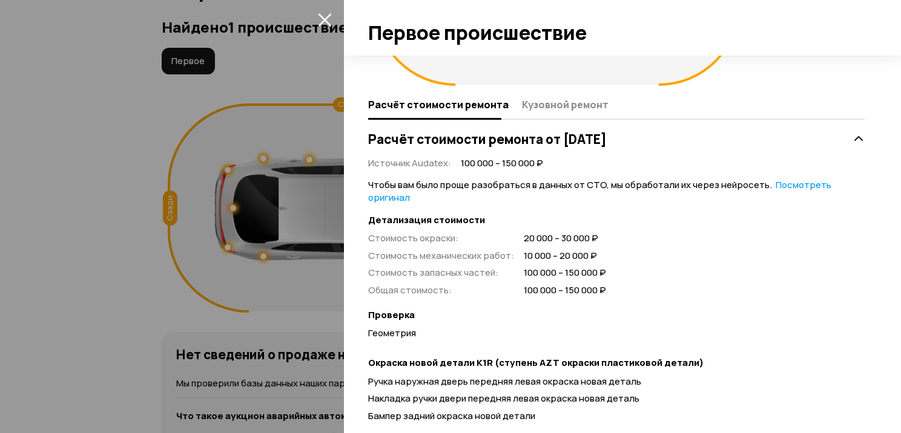
click at [806, 184] on link "Посмотреть оригинал" at bounding box center [599, 191] width 463 height 25
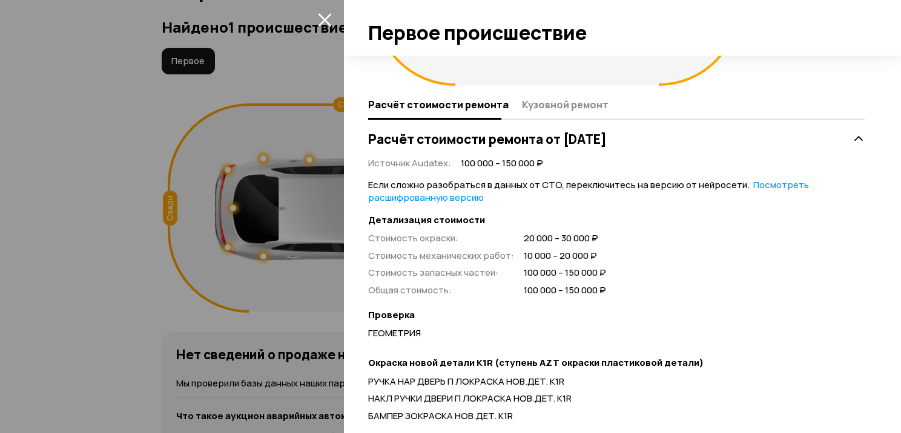
click at [769, 183] on link "Посмотреть расшифрованную версию" at bounding box center [588, 191] width 441 height 25
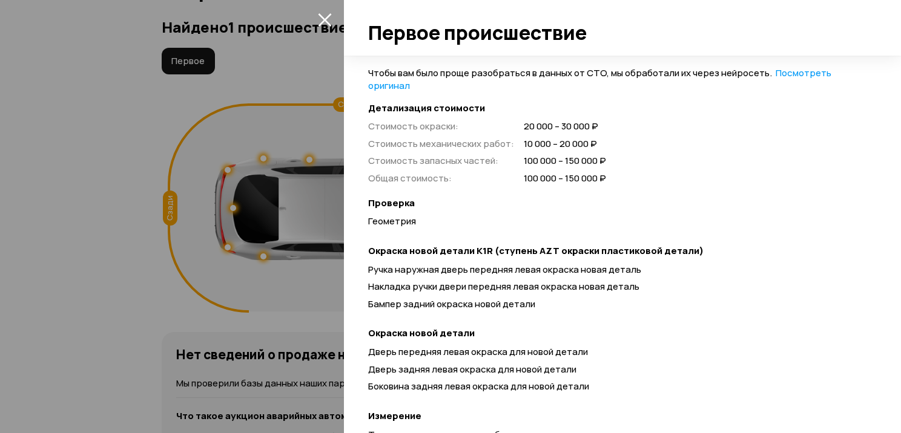
scroll to position [111, 0]
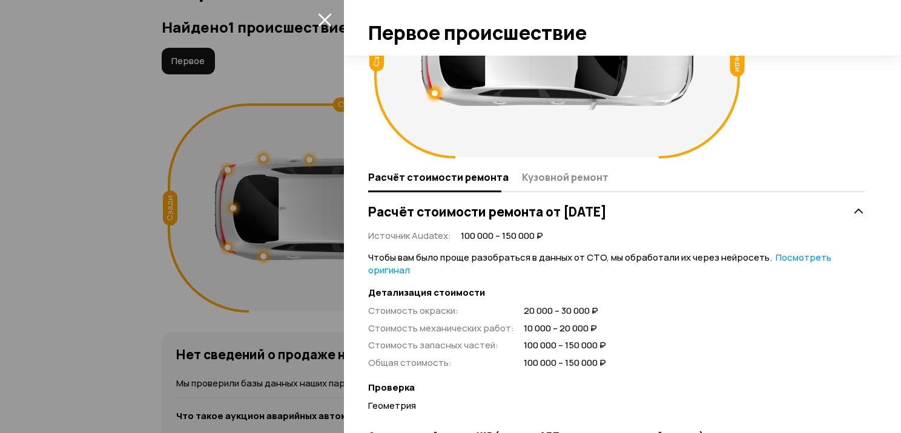
click at [852, 217] on icon at bounding box center [858, 212] width 12 height 12
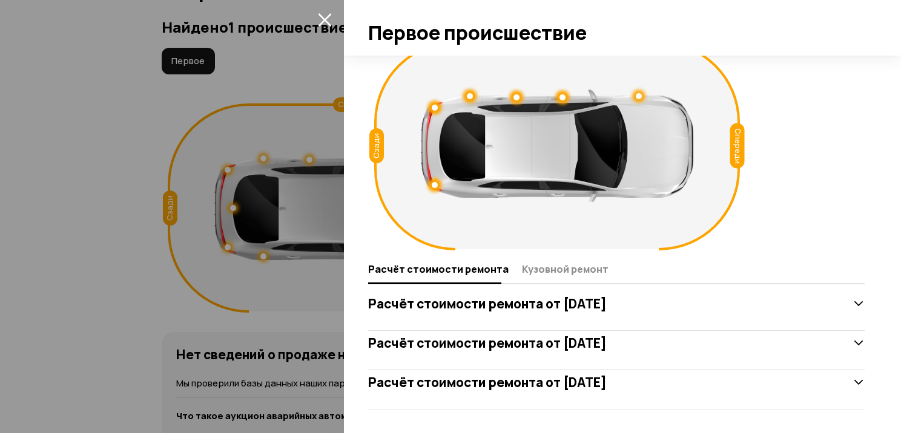
click at [855, 336] on div "Расчёт стоимости ремонта от [DATE] Расчёт стоимости ремонта от [DATE] Расчёт ст…" at bounding box center [616, 351] width 501 height 118
click at [852, 344] on icon at bounding box center [858, 343] width 12 height 12
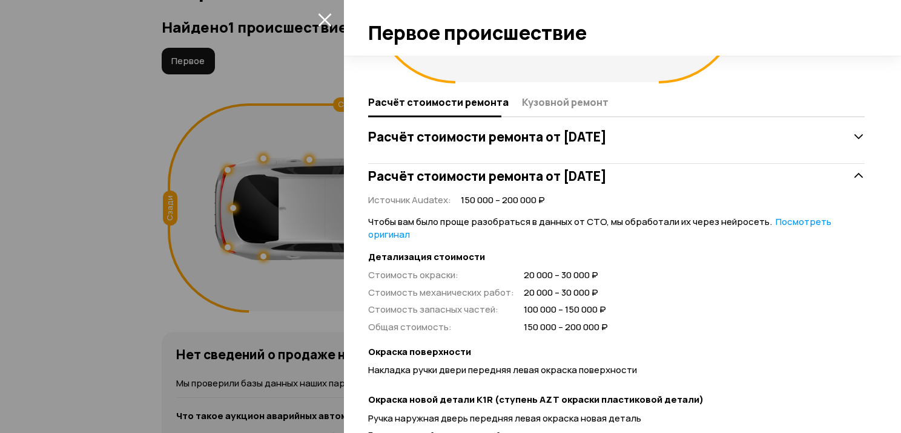
scroll to position [188, 0]
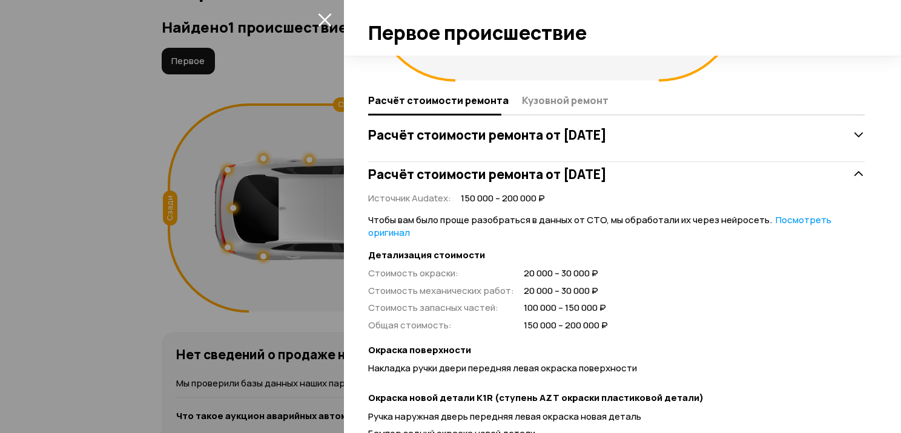
click at [852, 170] on icon at bounding box center [858, 174] width 12 height 12
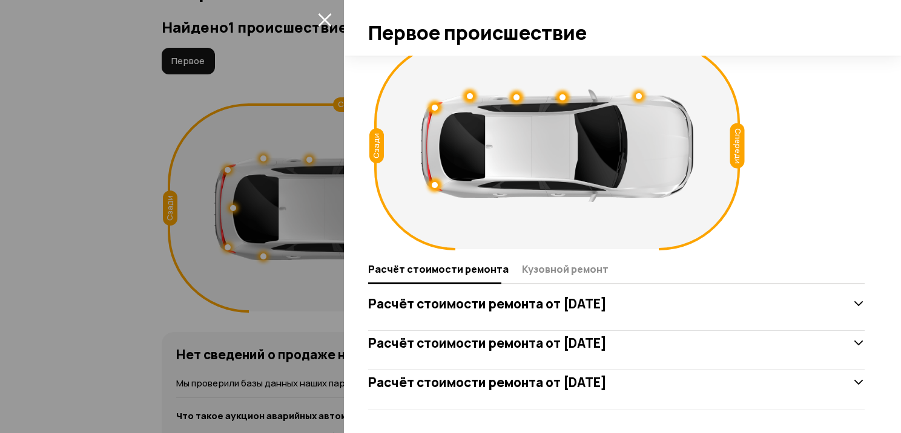
click at [840, 301] on div "Расчёт стоимости ремонта от [DATE]" at bounding box center [616, 304] width 496 height 24
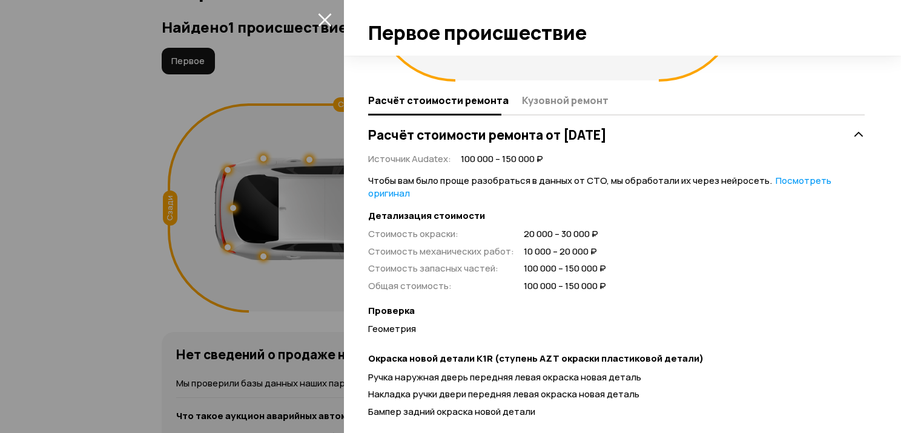
click at [852, 130] on icon at bounding box center [858, 135] width 12 height 12
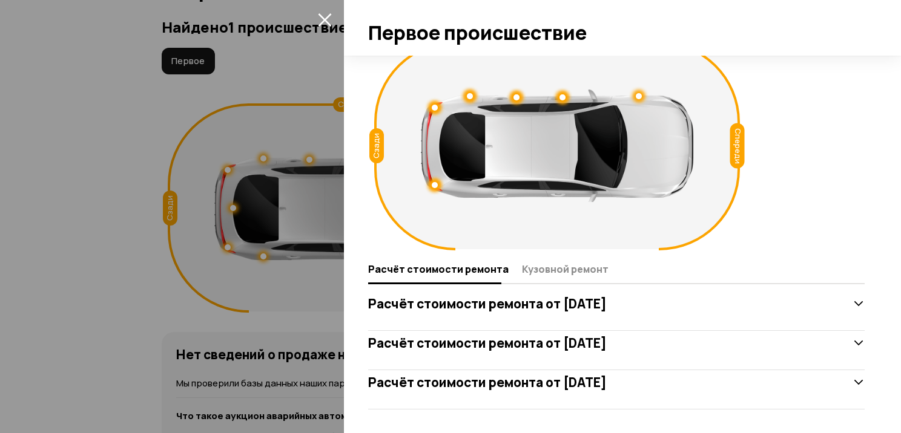
click at [852, 344] on icon at bounding box center [858, 343] width 12 height 12
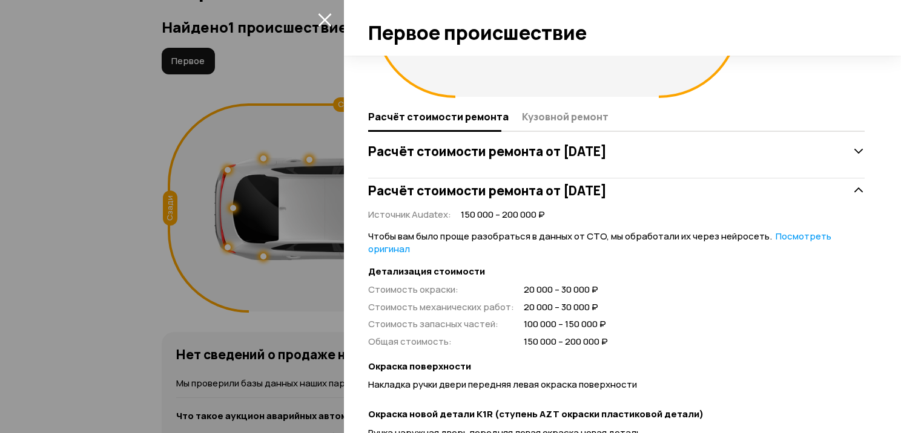
scroll to position [151, 0]
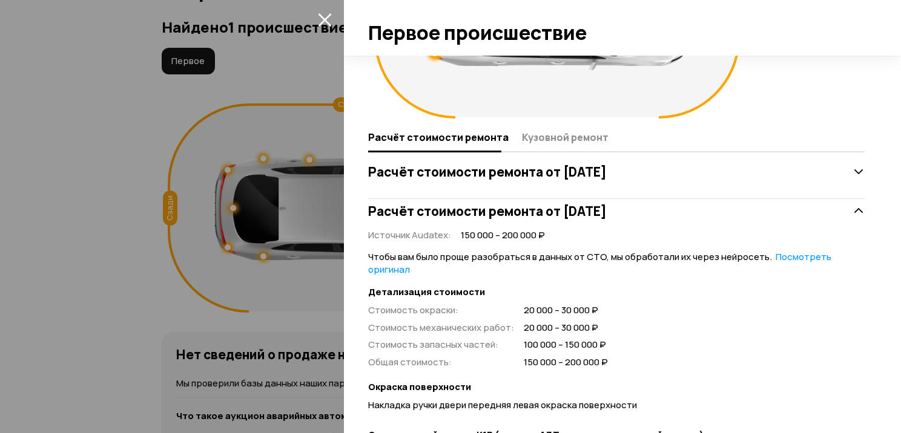
click at [852, 212] on icon at bounding box center [858, 211] width 12 height 12
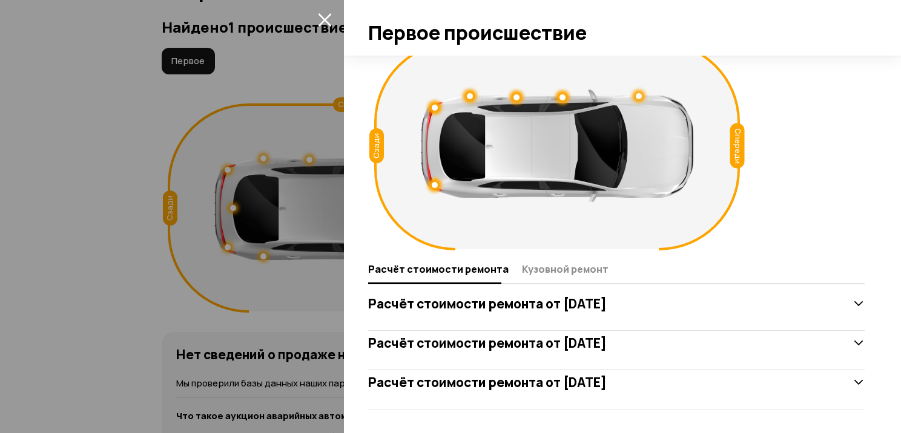
click at [843, 381] on div "Расчёт стоимости ремонта от [DATE]" at bounding box center [616, 382] width 496 height 24
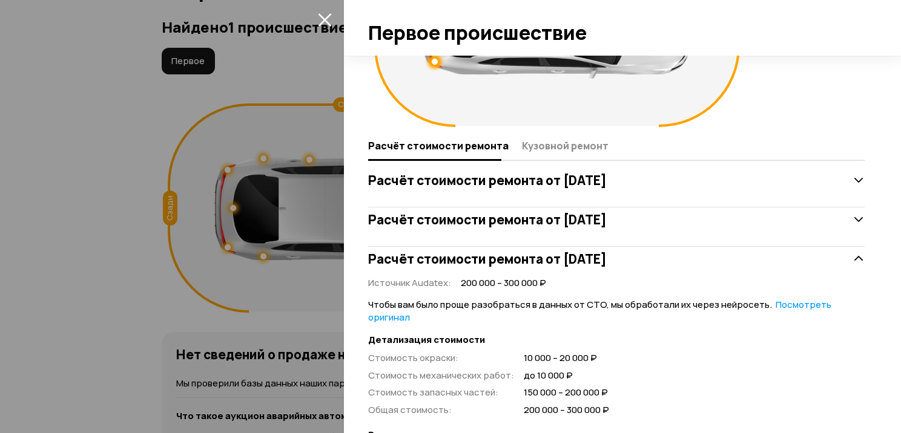
scroll to position [141, 0]
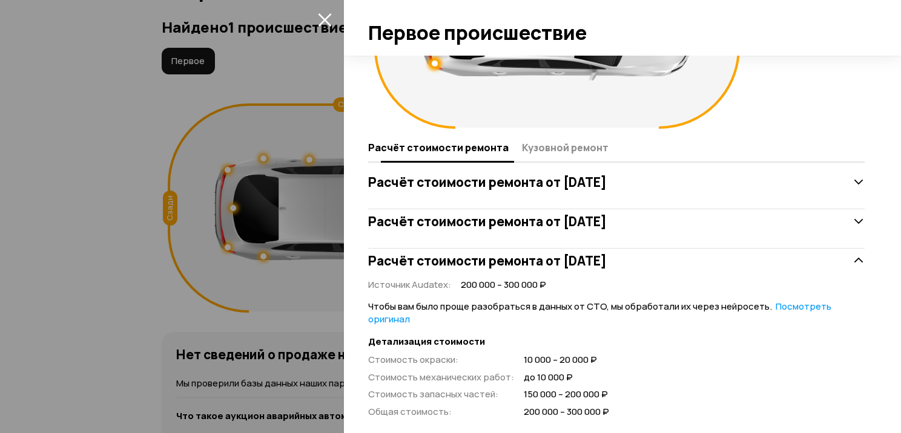
click at [557, 151] on span "Кузовной ремонт" at bounding box center [565, 148] width 87 height 12
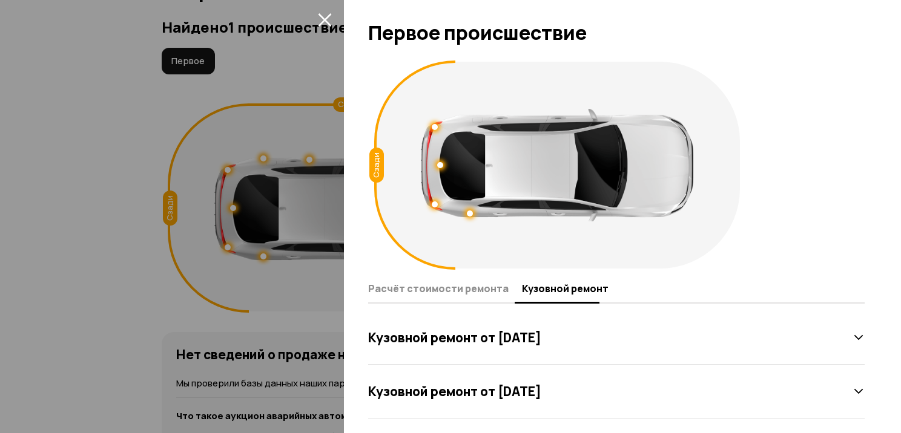
scroll to position [9, 0]
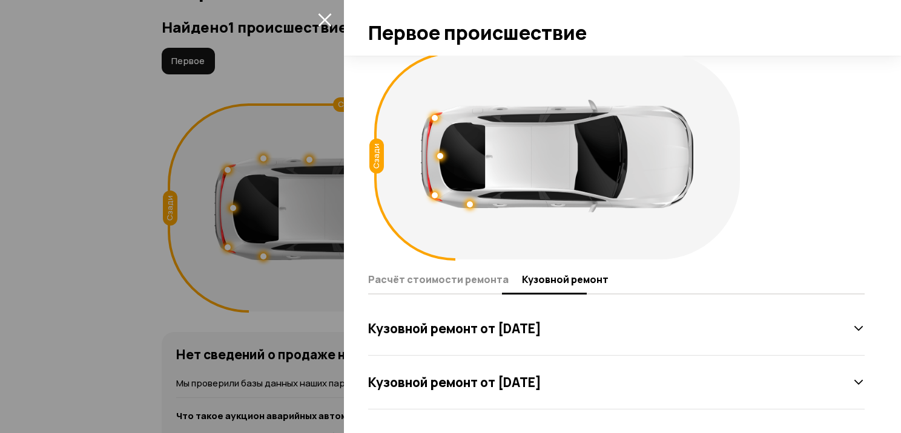
click at [462, 279] on span "Расчёт стоимости ремонта" at bounding box center [438, 280] width 140 height 12
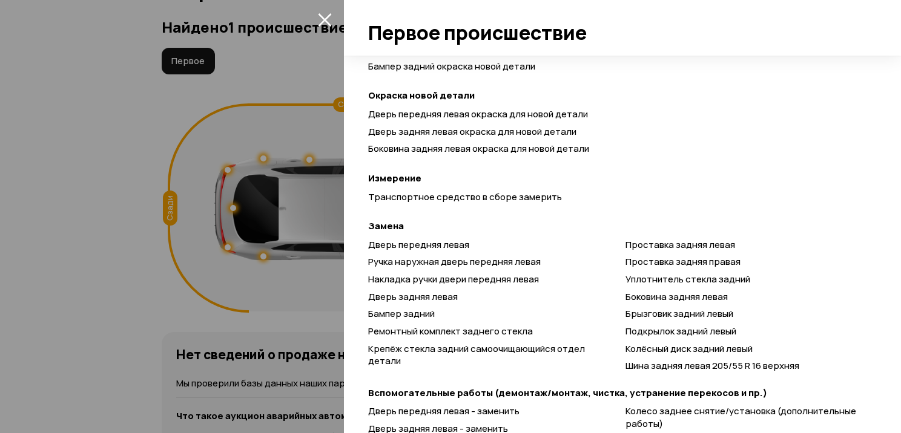
scroll to position [0, 0]
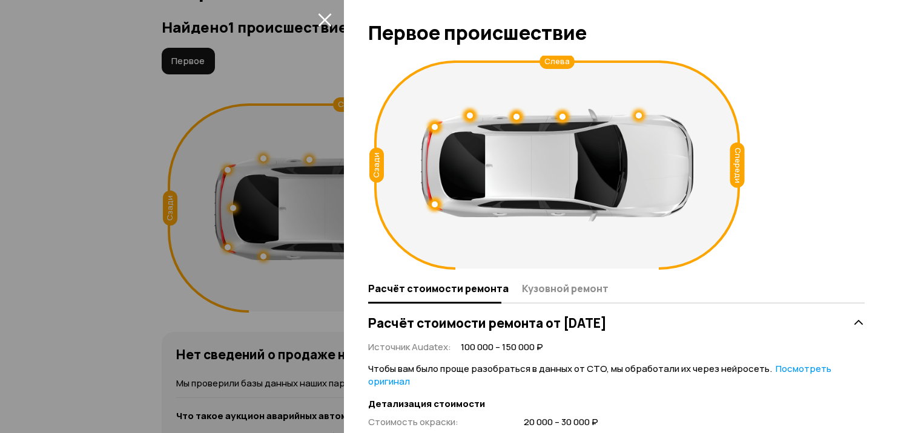
click at [115, 150] on div at bounding box center [450, 216] width 901 height 433
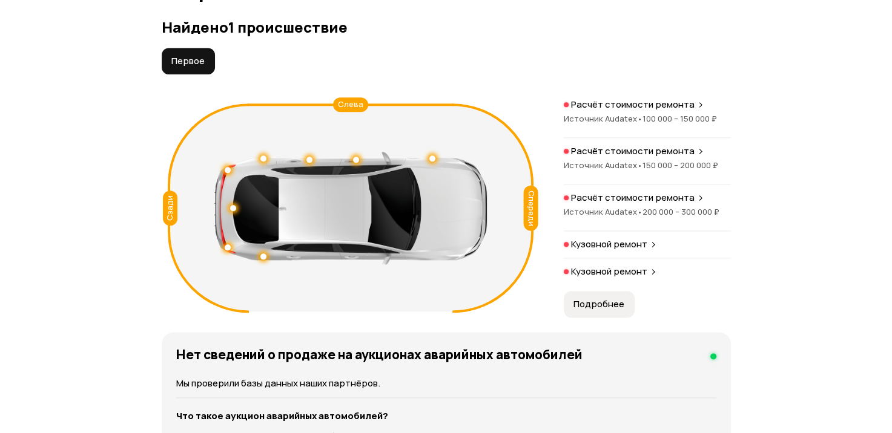
click at [613, 311] on span "Подробнее" at bounding box center [598, 304] width 51 height 12
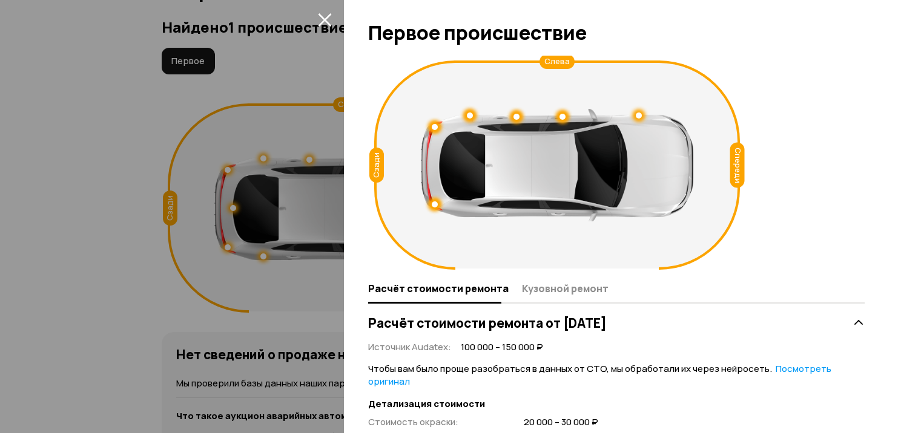
click at [327, 13] on icon "закрыть" at bounding box center [325, 20] width 14 height 14
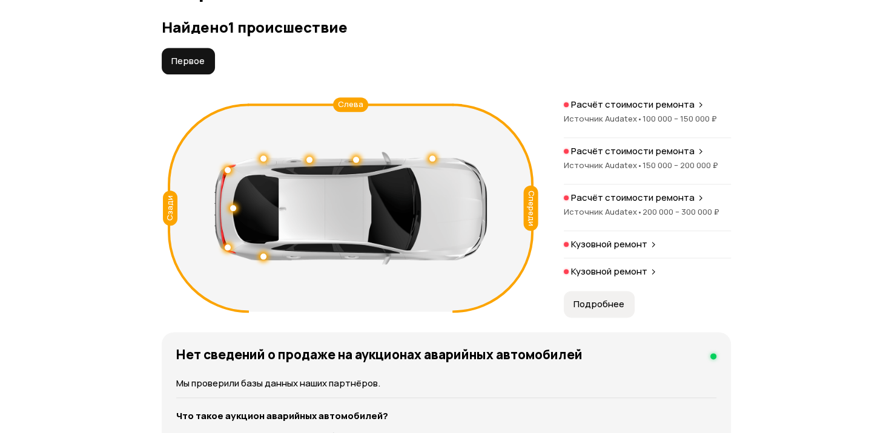
click at [697, 110] on icon at bounding box center [700, 105] width 7 height 10
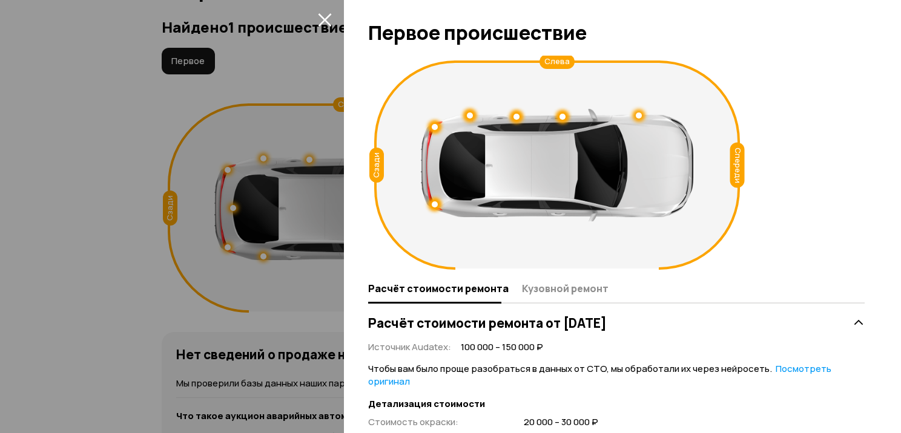
click at [318, 21] on icon "закрыть" at bounding box center [325, 20] width 14 height 14
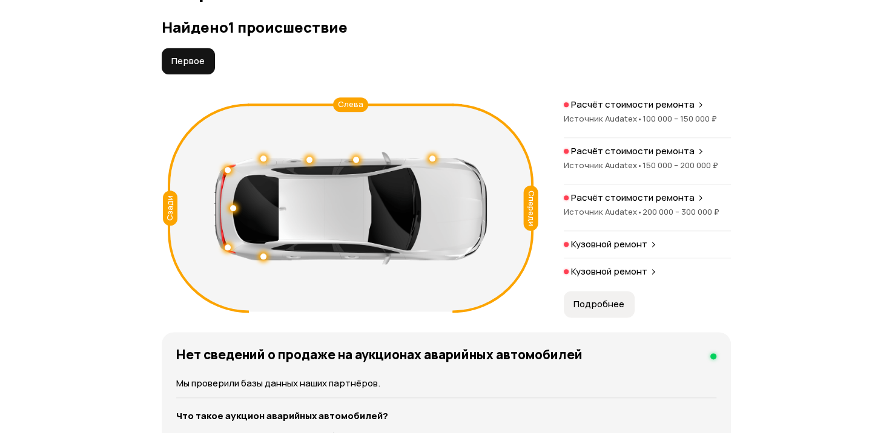
click at [697, 156] on icon at bounding box center [700, 151] width 7 height 10
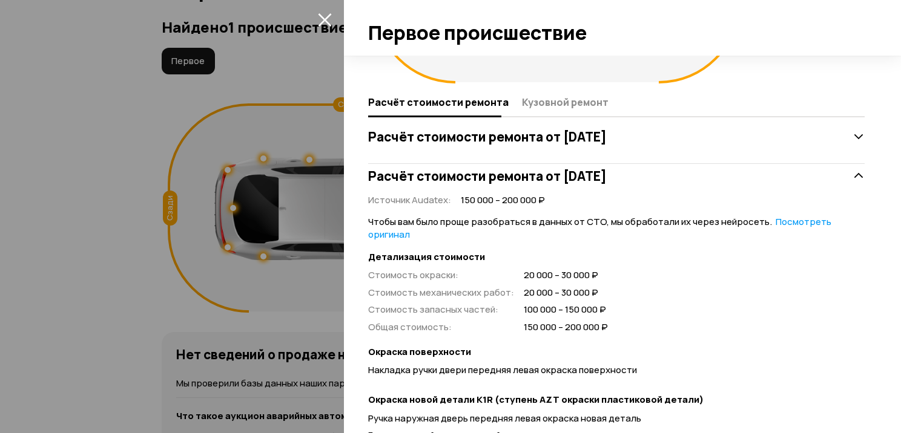
scroll to position [185, 0]
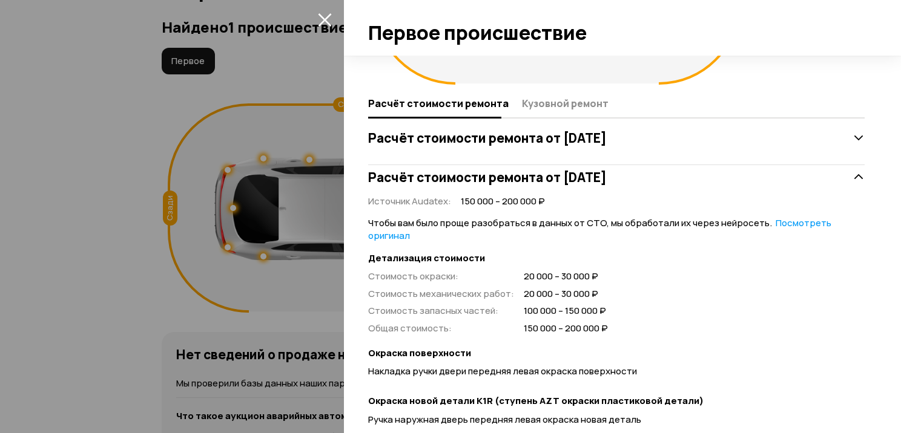
click at [300, 92] on div at bounding box center [450, 216] width 901 height 433
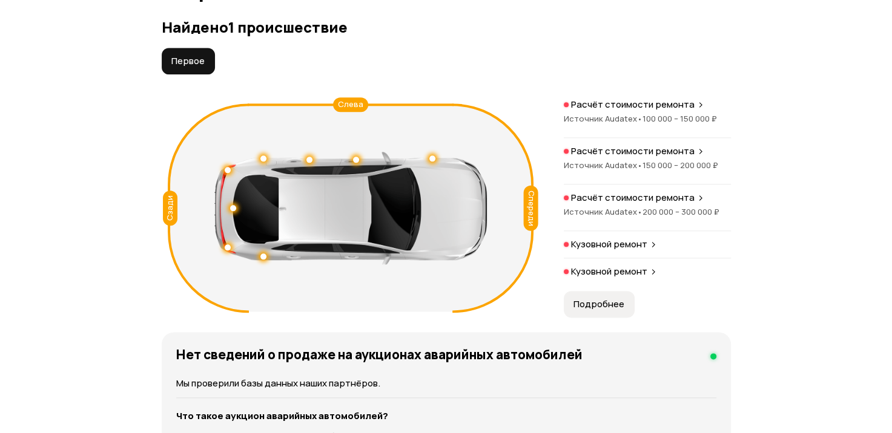
click at [690, 204] on div "Расчёт стоимости ремонта" at bounding box center [647, 198] width 167 height 12
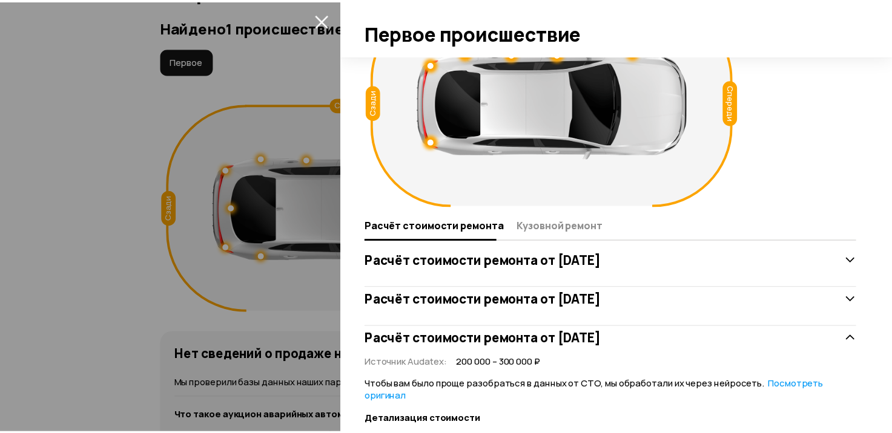
scroll to position [0, 0]
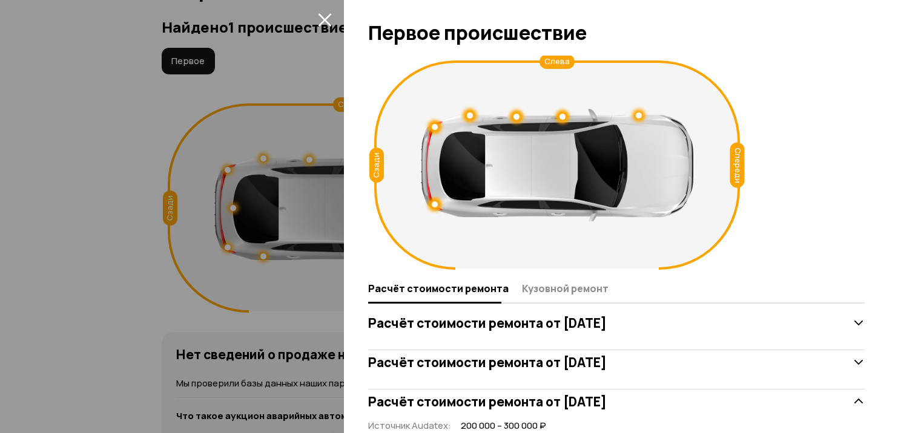
click at [327, 22] on icon "закрыть" at bounding box center [325, 20] width 14 height 14
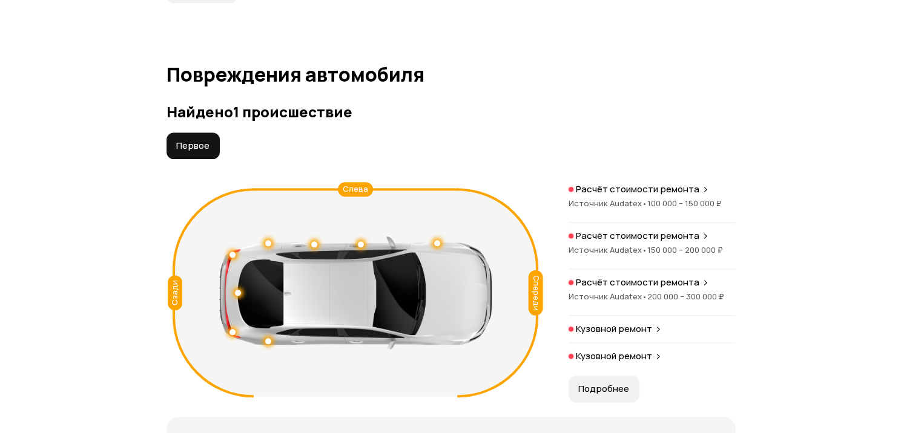
scroll to position [1373, 0]
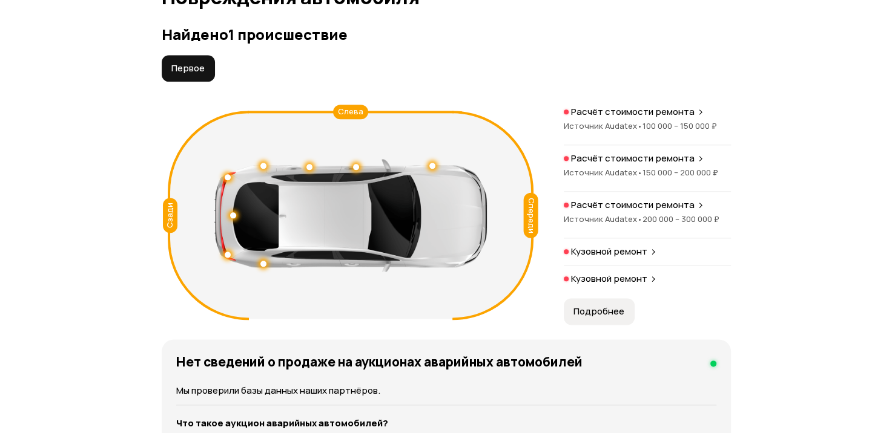
click at [639, 258] on p "Кузовной ремонт" at bounding box center [609, 252] width 76 height 12
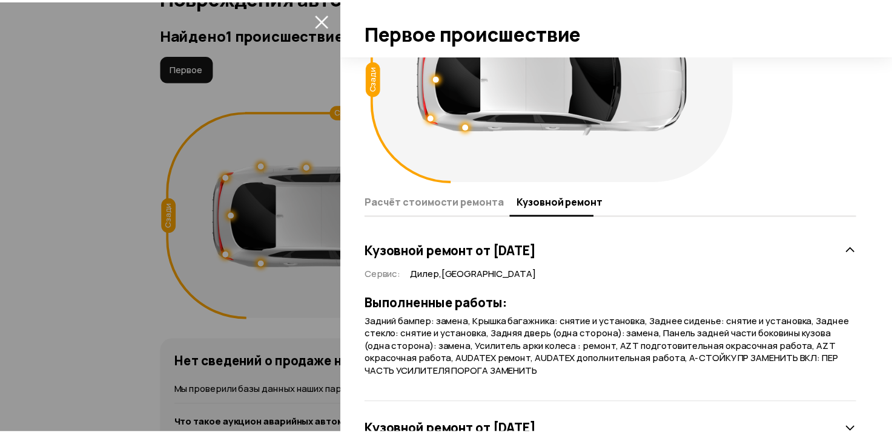
scroll to position [0, 0]
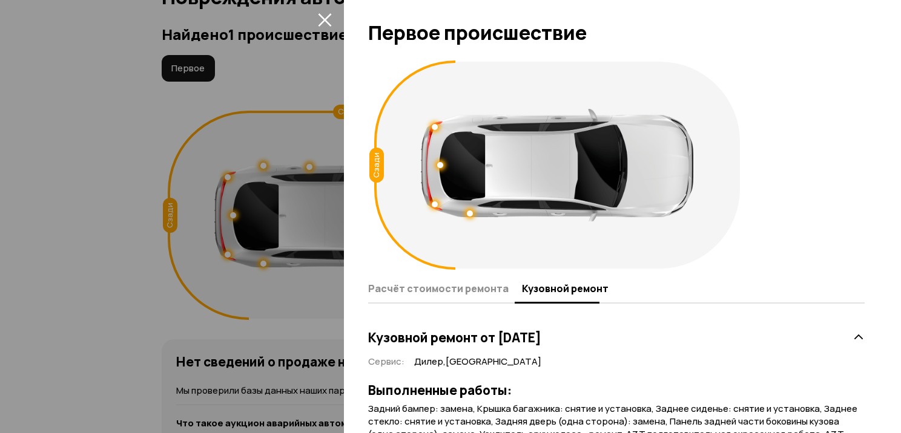
click at [322, 19] on icon "закрыть" at bounding box center [325, 20] width 14 height 14
